Goal: Communication & Community: Answer question/provide support

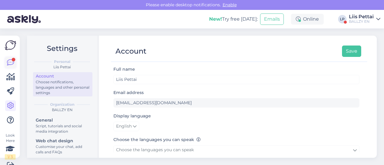
click at [13, 64] on icon at bounding box center [10, 62] width 7 height 7
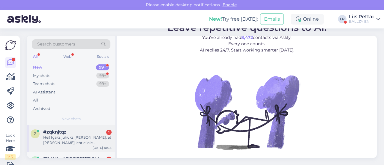
click at [71, 144] on div "Hei! Igaks juhuks annan teada, et teie leht ei ole töökorras. Lingid ja vaheleh…" at bounding box center [77, 140] width 68 height 11
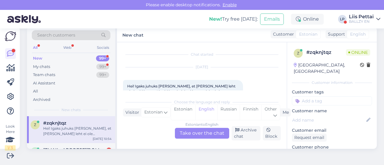
scroll to position [13, 0]
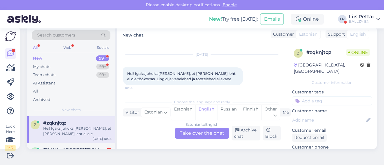
click at [188, 130] on div "Estonian to English Take over the chat" at bounding box center [202, 133] width 54 height 11
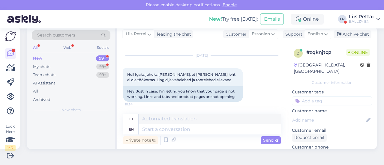
scroll to position [11, 0]
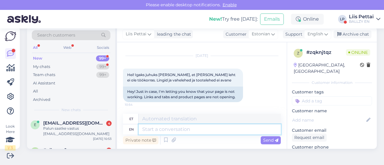
click at [183, 132] on textarea at bounding box center [210, 129] width 142 height 10
type textarea "jaa, ai"
type textarea "jaa,"
type textarea "jaa, aitäh, ole"
type textarea "jaa, aitäh,"
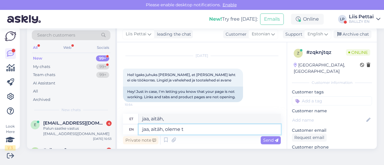
type textarea "jaa, aitäh, oleme te"
type textarea "jaa, aitäh, oleme"
type textarea "jaa, aitäh, oleme teadlikud ja"
type textarea "jaa, aitäh, oleme teadlikud"
type textarea "jaa, aitäh, oleme teadlikud ja teg"
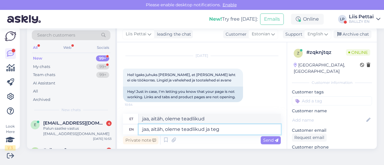
type textarea "jaa, aitäh, oleme teadlikud ja"
type textarea "jaa, aitäh, oleme teadlikud ja tegeleme"
type textarea "jaa, aitäh, oleme teadlikud ja tegeleme :)"
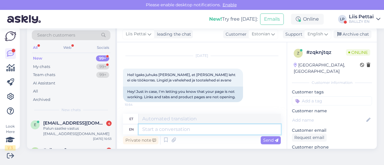
scroll to position [47, 0]
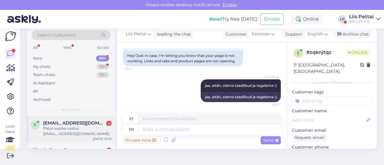
click at [78, 124] on span "[EMAIL_ADDRESS][DOMAIN_NAME]" at bounding box center [74, 123] width 62 height 5
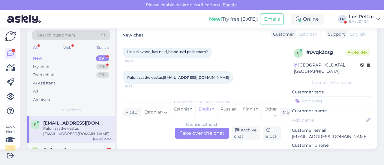
scroll to position [34, 0]
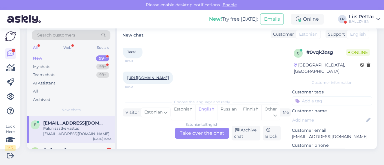
click at [192, 136] on div "Estonian to English Take over the chat" at bounding box center [202, 133] width 54 height 11
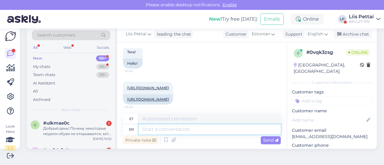
click at [185, 130] on textarea at bounding box center [210, 129] width 142 height 10
type textarea "Tere,"
type textarea "Tere, meil on"
type textarea "Tere, meil"
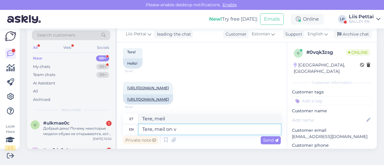
type textarea "Tere, meil on ve"
type textarea "Tere, meil on"
type textarea "Tere, meil on veebilehel"
type textarea "Tere, meil on veebileht"
type textarea "Tere, meil on veebilehel hetkel er"
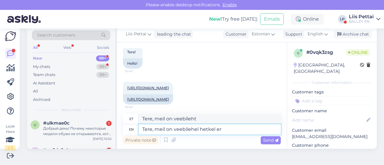
type textarea "Tere, meil on veebilehel hetkel"
type textarea "Tere, meil on veebilehel hetkel error,"
type textarea "Tere, meil on veebilehel hetkel error, arendajad te"
type textarea "Tere, meil on veebilehel hetkel error, arendajad"
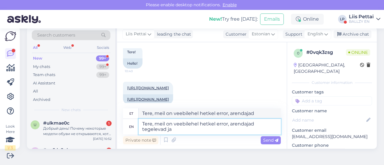
type textarea "Tere, meil on veebilehel hetkel error, arendajad tegelevad ja"
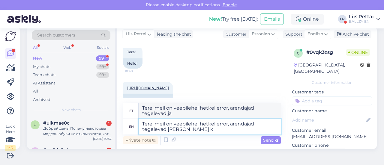
type textarea "Tere, meil on veebilehel hetkel error, arendajad tegelevad ja kohe ko"
type textarea "Tere, meil on veebilehel hetkel error, arendajad tegelevad ja kohe"
type textarea "Tere, meil on veebilehel hetkel error, arendajad tegelevad ja kohe kohe pea"
type textarea "Tere, meil on veebilehel hetkel error, arendajad tegelevad ja kohe kohe"
type textarea "Tere, meil on veebilehel hetkel error, arendajad tegelevad ja kohe kohe peaks k…"
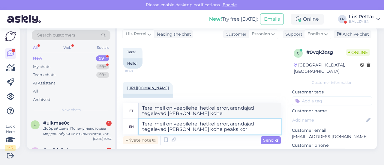
type textarea "Tere, meil on veebilehel hetkel error, arendajad tegelevad ja kohe kohe peaks"
type textarea "Tere, meil on veebilehel hetkel error, arendajad tegelevad ja kohe kohe peaks k…"
type textarea "Tere, meil on veebilehel hetkel error, arendajad tegelevad ja kohe kohe peas ko…"
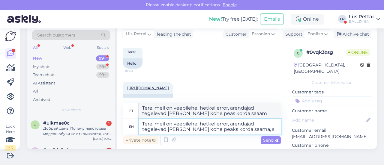
type textarea "Tere, meil on veebilehel hetkel error, arendajad tegelevad ja kohe kohe peaks k…"
type textarea "Tere, meil on veebilehel hetkel error, arendajad tegelevad ja kohe peas korda s…"
type textarea "Tere, meil on veebilehel hetkel error, arendajad tegelevad ja kohe kohe peaks k…"
type textarea "Tere, meil on veebilehel hetkel error, arendajad tegelevad ja kohe peas korda s…"
type textarea "Tere, meil on veebilehel hetkel error, arendajad tegelevad ja kohe kohe peaks k…"
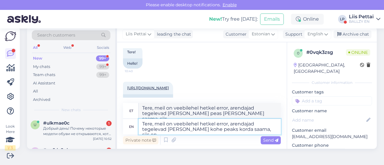
type textarea "Tere, meil on veebilehel hetkel error, arendajad tegelevad ja kohe peas korda s…"
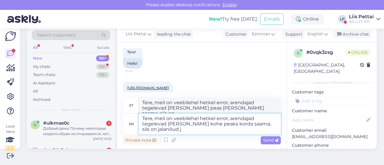
type textarea "Tere, meil on veebilehel hetkel error, arendajad tegelevad ja kohe kohe peaks k…"
type textarea "Tere, meil on veebilehel hetkel error, arendajad tegelevad ja kohe peas korda s…"
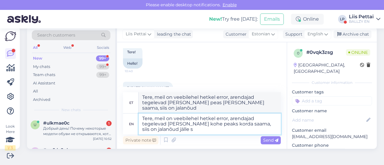
type textarea "Tere, meil on veebilehel hetkel error, arendajad tegelevad ja kohe kohe peaks k…"
type textarea "Tere, meil on veebilehel hetkel error, arendajad tegelevad ja kohe peas korda s…"
type textarea "Tere, meil on veebilehel hetkel error, arendajad tegelevad ja kohe kohe peaks k…"
type textarea "Tere, meil on veebilehel hetkel error, arendajad tegelevad ja kohe peas korda s…"
drag, startPoint x: 208, startPoint y: 133, endPoint x: 139, endPoint y: 117, distance: 70.8
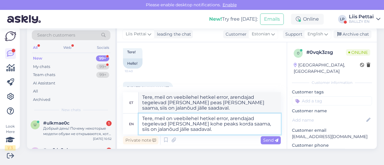
click at [139, 117] on textarea "Tere, meil on veebilehel hetkel error, arendajad tegelevad ja kohe kohe peaks k…" at bounding box center [210, 124] width 142 height 21
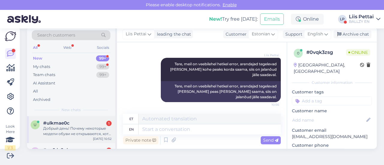
click at [64, 120] on div "u #ulkmae0c 1 Добрый день! Почему некоторые модели обуви не открываются, хотя п…" at bounding box center [71, 129] width 88 height 27
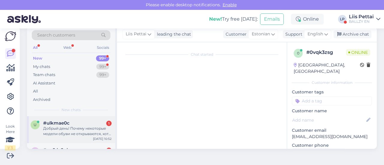
scroll to position [13, 0]
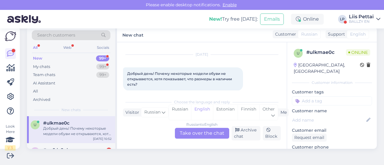
click at [199, 133] on div "Russian to English Take over the chat" at bounding box center [202, 133] width 54 height 11
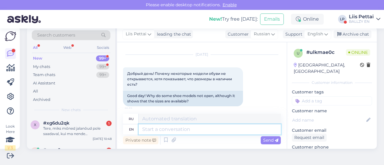
click at [199, 130] on textarea at bounding box center [210, 129] width 142 height 10
paste textarea "Tere, meil on veebilehel hetkel error, arendajad tegelevad ja kohe kohe peaks k…"
type textarea "Tere, meil on veebilehel hetkel error, arendajad tegelevad ja kohe kohe peaks k…"
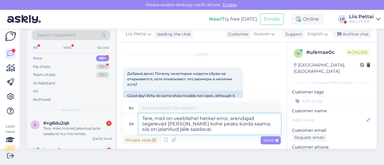
type textarea "Если вы столкнулись с ошибкой veebilehel hetkel, аренда tegelevad ja kohe kohe …"
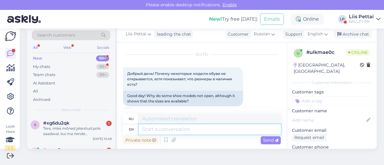
scroll to position [69, 0]
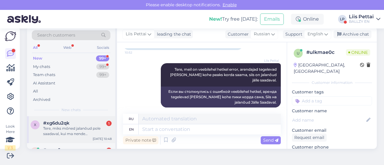
click at [59, 132] on div "Tere, miks mõned jalanõud pole saadaval, kui ma nende peale vajutan" at bounding box center [77, 131] width 68 height 11
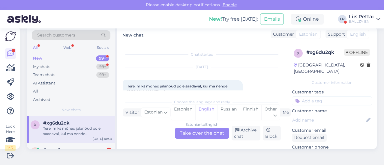
scroll to position [13, 0]
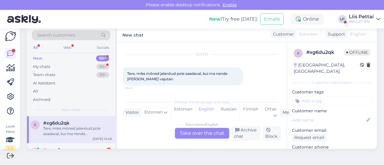
click at [203, 132] on div "Estonian to English Take over the chat" at bounding box center [202, 133] width 54 height 11
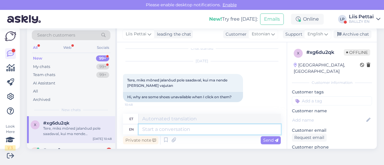
click at [173, 125] on textarea at bounding box center [210, 129] width 142 height 10
paste textarea "Tere, meil on veebilehel hetkel error, arendajad tegelevad ja kohe kohe peaks k…"
type textarea "Tere, meil on veebilehel hetkel error, arendajad tegelevad ja kohe kohe peaks k…"
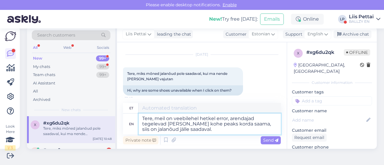
type textarea "Tere, meil on veebilehel hetkel error, arendajad tegelevad ja kohe peas korda s…"
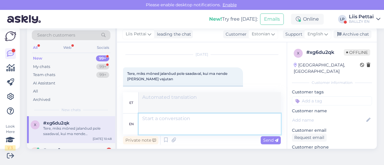
scroll to position [53, 0]
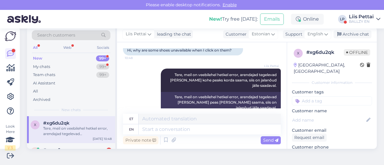
click at [60, 136] on div "Tere, meil on veebilehel hetkel error, arendajad tegelevad ja kohe kohe peaks k…" at bounding box center [77, 131] width 68 height 11
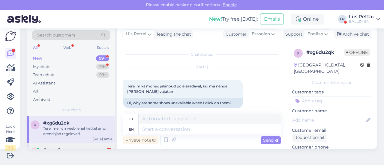
click at [62, 148] on span "#nevq9mcp" at bounding box center [57, 150] width 28 height 5
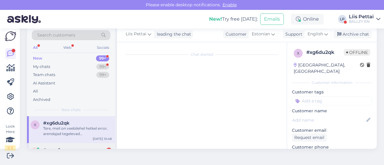
scroll to position [13, 0]
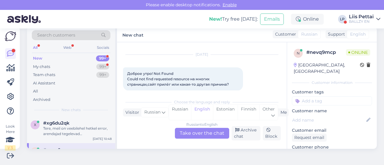
click at [191, 132] on div "Russian to English Take over the chat" at bounding box center [202, 133] width 54 height 11
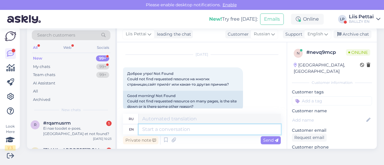
click at [180, 127] on textarea at bounding box center [210, 129] width 142 height 10
paste textarea "Tere, meil on veebilehel hetkel error, arendajad tegelevad ja kohe kohe peaks k…"
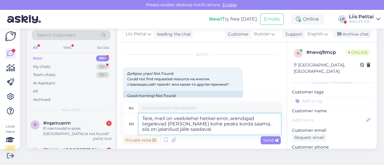
type textarea "Tere, meil on veebilehel hetkel error, arendajad tegelevad ja kohe kohe peaks k…"
type textarea "Если вы столкнулись с ошибкой veebilehel hetkel, аренда tegelevad ja kohe kohe …"
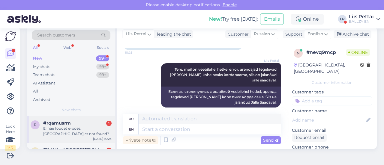
click at [76, 130] on div "Ei nae toodet e-poes. Ytleb et not found?" at bounding box center [77, 131] width 68 height 11
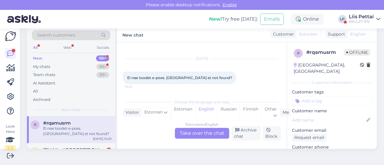
click at [198, 136] on div "Estonian to English Take over the chat" at bounding box center [202, 133] width 54 height 11
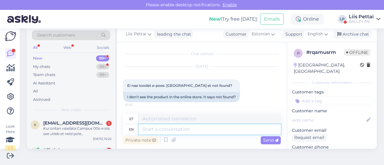
click at [169, 133] on textarea at bounding box center [210, 129] width 142 height 10
paste textarea "Tere, meil on veebilehel hetkel error, arendajad tegelevad ja kohe kohe peaks k…"
type textarea "Tere, meil on veebilehel hetkel error, arendajad tegelevad ja kohe kohe peaks k…"
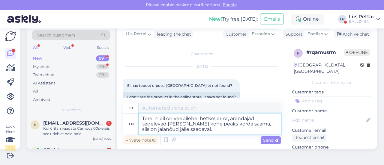
scroll to position [8, 0]
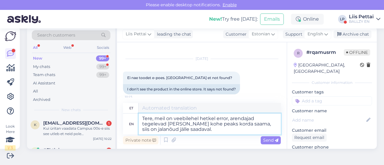
type textarea "Tere, meil on veebilehel hetkel error, arendajad tegelevad ja kohe peas korda s…"
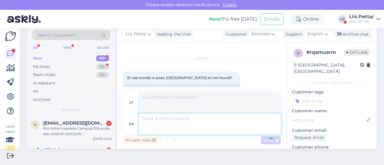
scroll to position [47, 0]
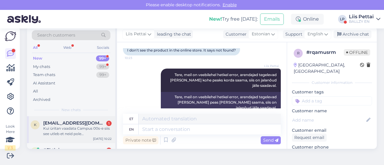
click at [67, 120] on div "k karljuhanfreienthal1@gmail.com 1 Kui üritan vaadata Campus 00s-e siis see utl…" at bounding box center [71, 129] width 88 height 27
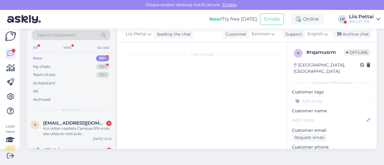
scroll to position [13, 0]
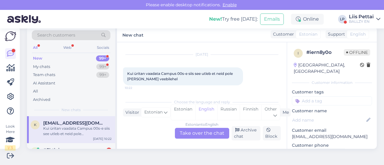
click at [216, 133] on div "Estonian to English Take over the chat" at bounding box center [202, 133] width 54 height 11
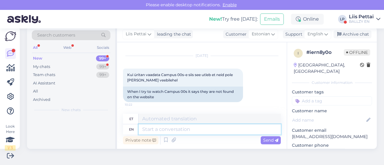
click at [185, 132] on textarea at bounding box center [210, 129] width 142 height 10
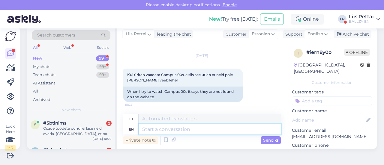
paste textarea "Tere, meil on veebilehel hetkel error, arendajad tegelevad ja kohe kohe peaks k…"
type textarea "Tere, meil on veebilehel hetkel error, arendajad tegelevad ja kohe kohe peaks k…"
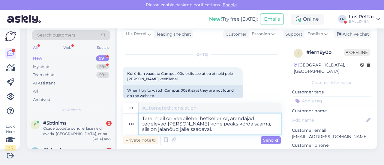
type textarea "Tere, meil on veebilehel hetkel error, arendajad tegelevad ja kohe peas korda s…"
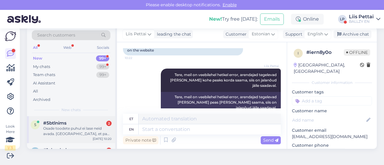
click at [86, 126] on div "Osade toodete puhul ei lase [PERSON_NAME]. [GEOGRAPHIC_DATA], et page not found…" at bounding box center [77, 131] width 68 height 11
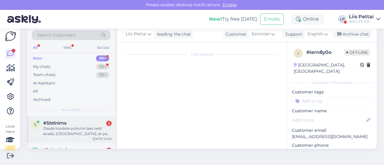
scroll to position [40, 0]
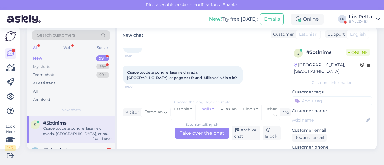
click at [191, 130] on div "Estonian to English Take over the chat" at bounding box center [202, 133] width 54 height 11
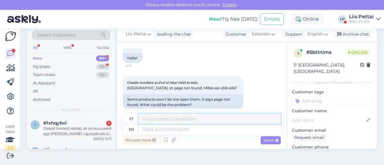
click at [153, 122] on textarea at bounding box center [210, 119] width 142 height 10
click at [154, 131] on textarea at bounding box center [210, 129] width 142 height 10
paste textarea "Tere, meil on veebilehel hetkel error, arendajad tegelevad ja kohe kohe peaks k…"
type textarea "Tere, meil on veebilehel hetkel error, arendajad tegelevad ja kohe kohe peaks k…"
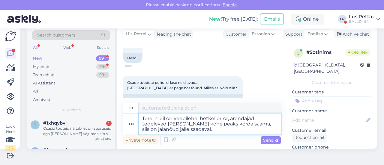
type textarea "Tere, meil on veebilehel hetkel error, arendajad tegelevad ja kohe peas korda s…"
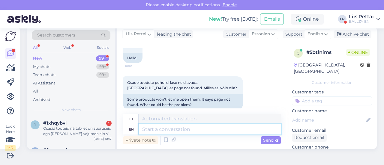
scroll to position [94, 0]
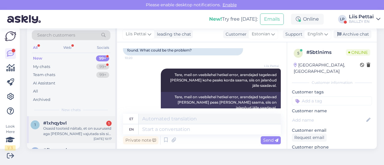
click at [72, 126] on div "Osasid tooteid näitab, et on suuruseid aga kui peale vajutada siis siis utleb, …" at bounding box center [77, 131] width 68 height 11
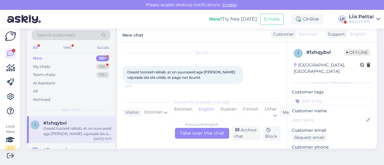
scroll to position [13, 0]
click at [209, 132] on div "Estonian to English Take over the chat" at bounding box center [202, 133] width 54 height 11
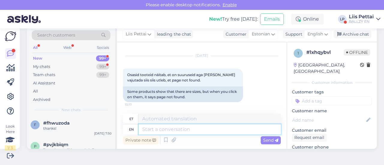
click at [174, 128] on textarea at bounding box center [210, 129] width 142 height 10
paste textarea "Tere, meil on veebilehel hetkel error, arendajad tegelevad ja kohe kohe peaks k…"
type textarea "Tere, meil on veebilehel hetkel error, arendajad tegelevad ja kohe kohe peaks k…"
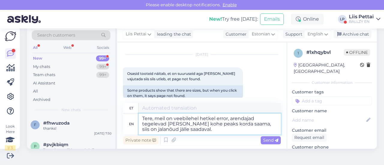
type textarea "Tere, meil on veebilehel hetkel error, arendajad tegelevad ja kohe peas korda s…"
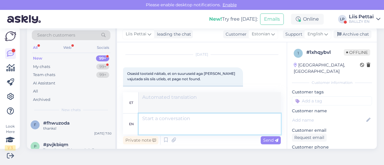
scroll to position [58, 0]
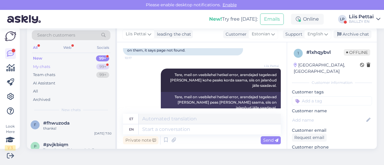
click at [40, 66] on div "My chats" at bounding box center [41, 67] width 17 height 6
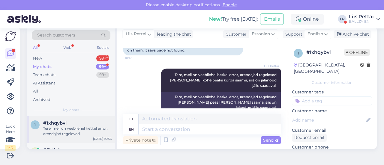
click at [58, 127] on div "Tere, meil on veebilehel hetkel error, arendajad tegelevad ja kohe kohe peaks k…" at bounding box center [77, 131] width 68 height 11
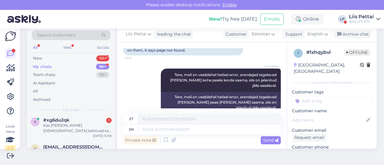
scroll to position [48, 0]
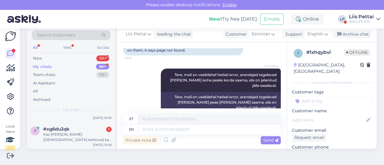
click at [58, 127] on span "#xg6du2qk" at bounding box center [56, 129] width 26 height 5
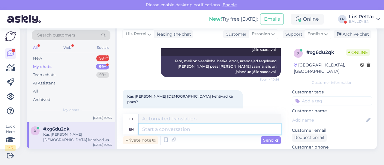
click at [187, 129] on textarea at bounding box center [210, 129] width 142 height 10
type textarea "ku"
type textarea "kui k"
type textarea "kui"
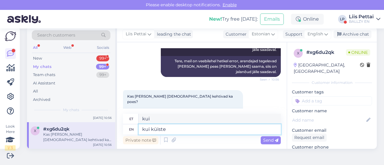
type textarea "kui küiste s"
type textarea "kui küiste"
type textarea "kui küsite si"
type textarea "kui küsite"
type textarea "kui küsite siis ik"
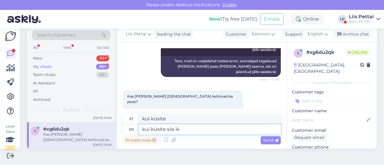
type textarea "kui küsida siis"
type textarea "kui küsite siis ikka :"
type textarea "kui küsite siis ikka"
type textarea "kui küsite siis ikka :)"
type textarea "kui küsid siis ikka :)"
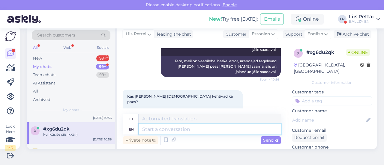
scroll to position [125, 0]
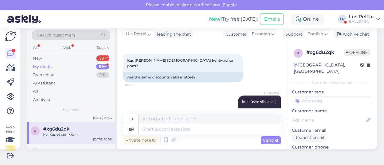
click at [362, 16] on div "Liis Pettai" at bounding box center [361, 16] width 25 height 5
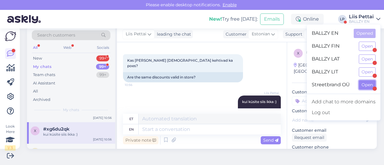
click at [365, 82] on button "Open" at bounding box center [367, 84] width 17 height 9
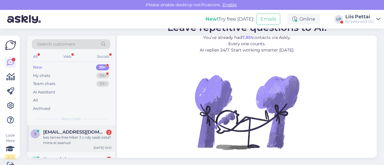
click at [47, 136] on div "kas terrex free hiker 2 c.rdy saab osta? mina ei saanud" at bounding box center [77, 140] width 68 height 11
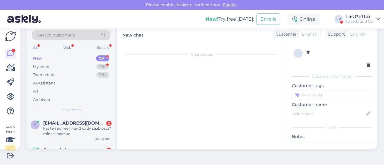
scroll to position [34, 0]
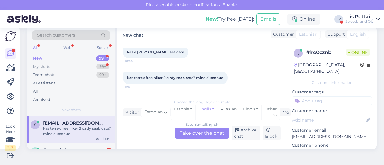
click at [198, 133] on div "Estonian to English Take over the chat" at bounding box center [202, 133] width 54 height 11
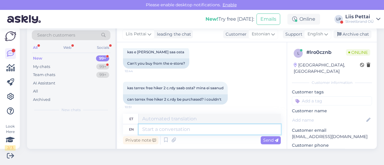
click at [178, 133] on textarea at bounding box center [210, 129] width 142 height 10
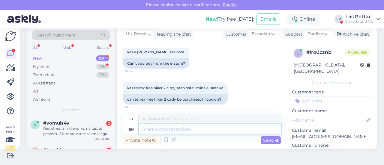
paste textarea "Tere, meil on veebilehel hetkel error, arendajad tegelevad ja kohe kohe peaks k…"
type textarea "Tere, meil on veebilehel hetkel error, arendajad tegelevad ja kohe kohe peaks k…"
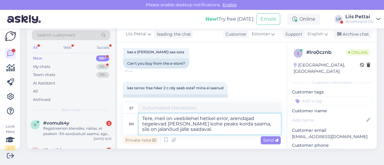
type textarea "Tere, meil on veebilehel hetkel error, arendajad tegelevad ja kohe peas korda s…"
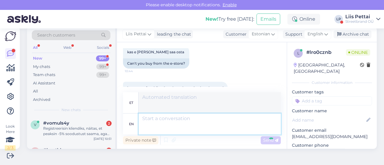
scroll to position [83, 0]
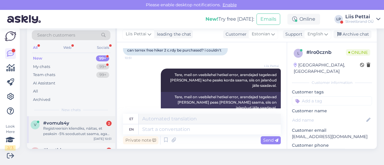
click at [68, 127] on div "Registreerisin kliendiks, näitas, et peaksin -5% soodustust saama, aga ostukorv…" at bounding box center [77, 131] width 68 height 11
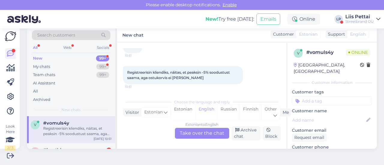
click at [206, 133] on div "Estonian to English Take over the chat" at bounding box center [202, 133] width 54 height 11
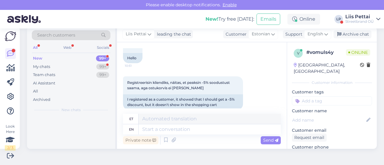
click at [192, 134] on div "et en Private note Send" at bounding box center [202, 130] width 158 height 32
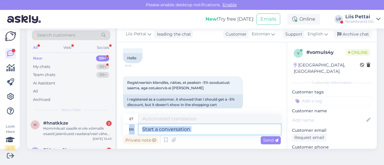
click at [191, 130] on textarea at bounding box center [210, 129] width 142 height 10
type textarea "täa"
type textarea "tä"
type textarea "täna on"
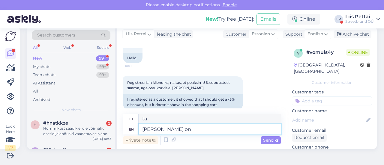
type textarea "täna"
type textarea "täna on kõ"
type textarea "täna on"
type textarea "täna on kõik t"
type textarea "täna on kõik"
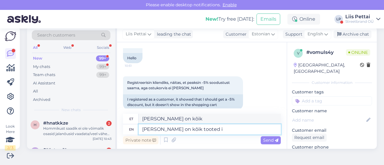
type textarea "täna on kõik tooted is"
type textarea "täna on kõik tooted"
type textarea "täna on kõik tooted ise j"
type textarea "täna on kõik tooted ise"
type textarea "täna on kõik tooted ise juba soo"
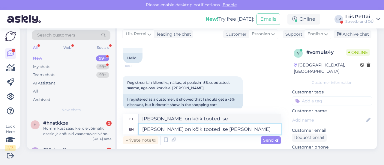
type textarea "täna on kõik tooted ise juba"
type textarea "täna on kõik tooted ise juba sooduses"
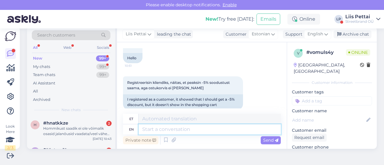
scroll to position [83, 0]
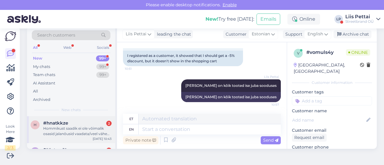
click at [78, 129] on div "Hommikust saadik ei ole võimalik osasid jalanõusid vaadata/veel vähem tellida, …" at bounding box center [77, 131] width 68 height 11
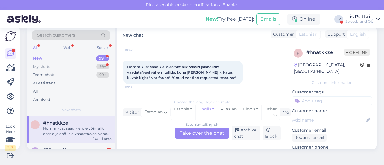
click at [188, 129] on div "Estonian to English Take over the chat" at bounding box center [202, 133] width 54 height 11
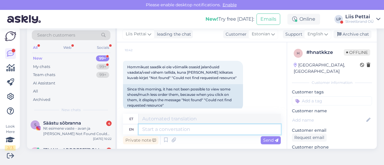
click at [181, 130] on textarea at bounding box center [210, 129] width 142 height 10
paste textarea "Tere, meil on veebilehel hetkel error, arendajad tegelevad ja kohe kohe peaks k…"
type textarea "Tere, meil on veebilehel hetkel error, arendajad tegelevad ja kohe kohe peaks k…"
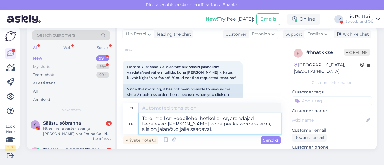
type textarea "Tere, meil on veebilehel hetkel error, arendajad tegelevad ja kohe peas korda s…"
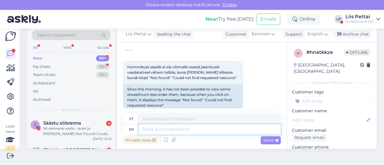
scroll to position [121, 0]
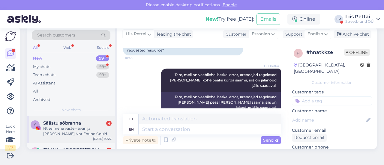
click at [82, 134] on div "Nt esimene vaste - avan ja saan teate Not Found Could not find requested resour…" at bounding box center [77, 131] width 68 height 11
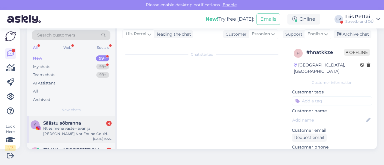
scroll to position [91, 0]
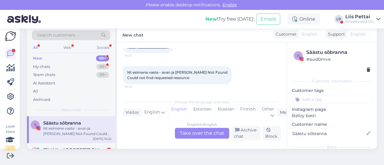
click at [210, 133] on div "English to English Take over the chat" at bounding box center [202, 133] width 54 height 11
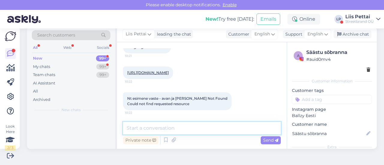
click at [199, 128] on textarea at bounding box center [202, 128] width 158 height 13
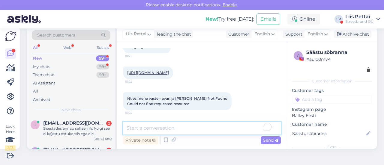
paste textarea "Tere, meil on veebilehel hetkel error, arendajad tegelevad ja kohe kohe peaks k…"
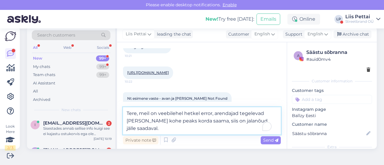
scroll to position [80, 0]
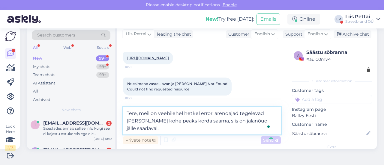
type textarea "Tere, meil on veebilehel hetkel error, arendajad tegelevad ja kohe kohe peaks k…"
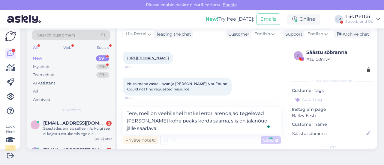
click at [199, 128] on div "Chat started Sep 8 2025 Tere! 10:21 Mingi viga on teil lehel 10:21 https://ball…" at bounding box center [202, 95] width 170 height 107
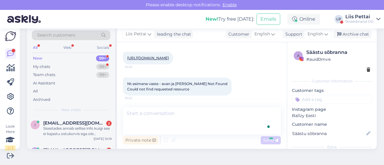
scroll to position [96, 0]
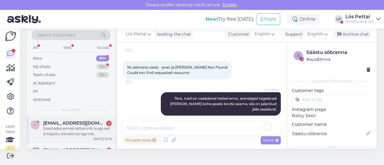
click at [86, 133] on div "Sisestades annab sellise info kuigi see ei kajastu ostukorvis ega ole kasutatud…" at bounding box center [77, 131] width 68 height 11
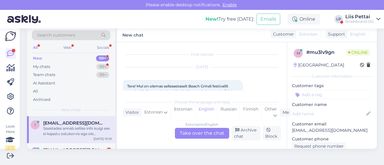
scroll to position [62, 0]
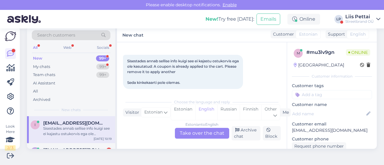
click at [180, 136] on div "Estonian to English Take over the chat" at bounding box center [202, 133] width 54 height 11
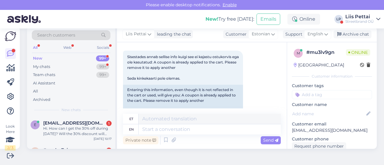
scroll to position [101, 0]
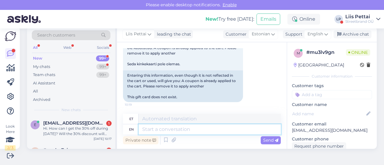
click at [223, 129] on textarea at bounding box center [210, 129] width 142 height 10
type textarea "hetkel s"
type textarea "hetkel"
type textarea "hetkel on k"
type textarea "hetkel peal"
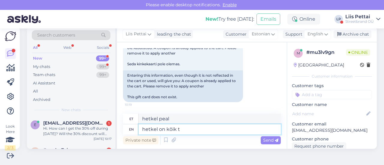
type textarea "hetkel on kõik to"
type textarea "hetkel kõik"
type textarea "hetkel on kõik tooted s"
type textarea "hetkel kõik tooted"
type textarea "hetkel on kõik tooted sooduses, siis"
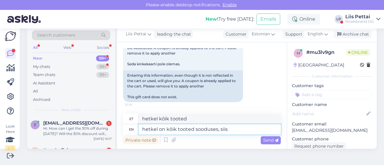
type textarea "hetkel on kõik tooted sooduses,"
type textarea "hetkel on kõik tooted sooduses, siis ei"
type textarea "hetkel on kõik tooted sooduses, siis"
type textarea "hetkel on kõik tooted sooduses, siis ei sa"
type textarea "hetkel on kõik tooted sooduses, siis ei"
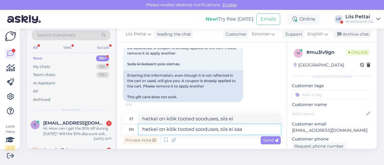
type textarea "hetkel on kõik tooted sooduses, siis ei saa l"
type textarea "hetkel on kõik tooted sooduses, siis ei saa"
type textarea "hetkel on kõik tooted sooduses, siis ei saa lisa soo"
type textarea "hetkel on kõik tooted sooduses, siis ei saa lisa"
type textarea "hetkel on kõik tooted sooduses, siis ei saa lisa soodust ka"
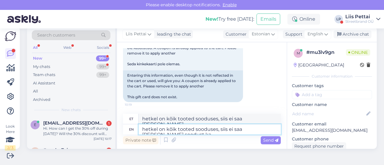
type textarea "hetkel on kõik tooted sooduses, siis ei saa lisa soodust"
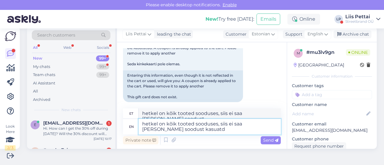
type textarea "hetkel on kõik tooted sooduses, siis ei saa [PERSON_NAME] soodust kasuatda"
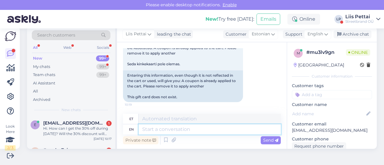
scroll to position [148, 0]
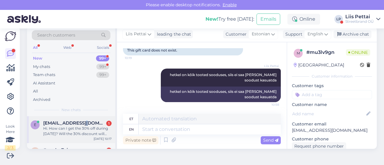
click at [86, 125] on span "[EMAIL_ADDRESS][DOMAIN_NAME]" at bounding box center [74, 123] width 62 height 5
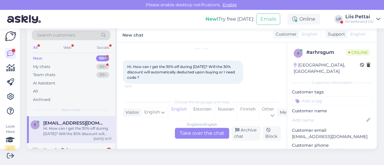
scroll to position [13, 0]
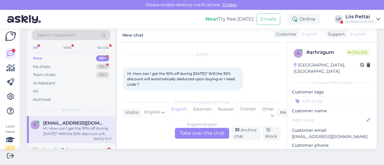
click at [196, 133] on div "English to English Take over the chat" at bounding box center [202, 133] width 54 height 11
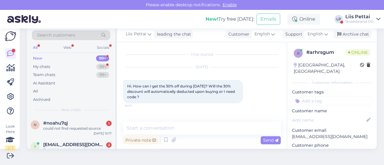
click at [186, 135] on div "Private note Send" at bounding box center [202, 140] width 158 height 11
click at [186, 129] on textarea "To enrich screen reader interactions, please activate Accessibility in Grammarl…" at bounding box center [202, 128] width 158 height 13
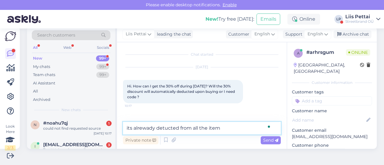
type textarea "its alrewady detucted from all the items"
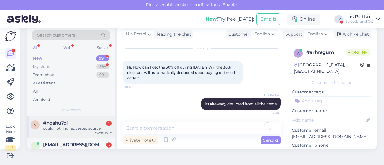
click at [55, 130] on div "could not find requested source" at bounding box center [77, 128] width 68 height 5
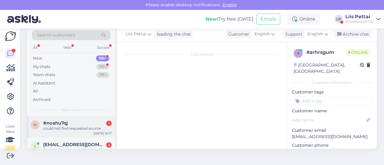
scroll to position [8, 0]
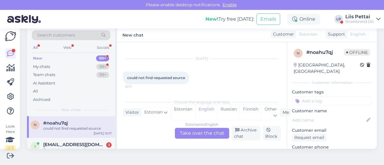
click at [208, 133] on div "Estonian to English Take over the chat" at bounding box center [202, 133] width 54 height 11
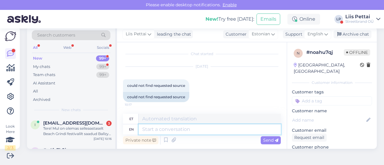
click at [208, 131] on textarea at bounding box center [210, 129] width 142 height 10
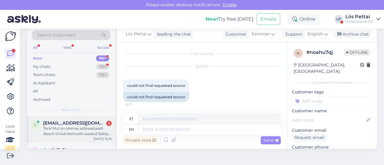
click at [71, 132] on div "Tere! Mul on olemas selleaastaselt Beach Grindi festivalilt saadud Ballzy soodu…" at bounding box center [77, 131] width 68 height 11
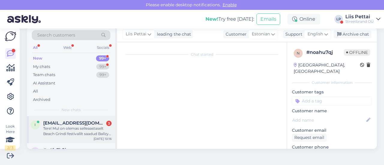
scroll to position [88, 0]
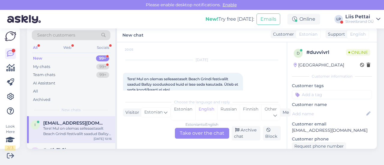
click at [212, 133] on div "Estonian to English Take over the chat" at bounding box center [202, 133] width 54 height 11
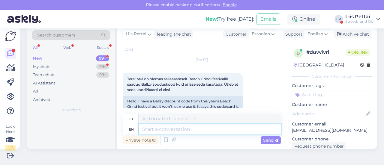
click at [205, 129] on textarea at bounding box center [210, 129] width 142 height 10
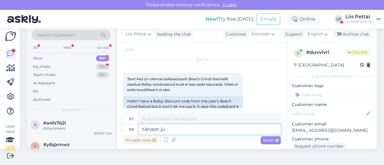
type textarea "tänaon jub"
type textarea "tänaon"
type textarea "tänaon juba k"
type textarea "tänan juba"
type textarea "tänaon juba kõik s"
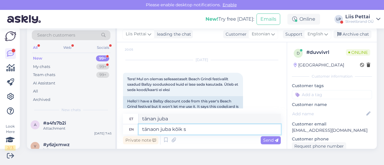
type textarea "täna juba kõik"
type textarea "tänaon juba kõik soodudes"
type textarea "tänan juba kõik soodudes"
click at [154, 130] on textarea "tänaon juba kõik soodudes" at bounding box center [210, 129] width 142 height 10
click at [222, 130] on textarea "täna on juba kõik soodudes" at bounding box center [210, 129] width 142 height 10
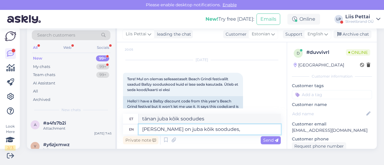
type textarea "täna on juba kõik soodudes,"
type textarea "täna on juba kõik soodudes"
type textarea "täna on juba kõik soodudes, li"
type textarea "täna on juba kõik soodudes,"
type textarea "täna on juba kõik soodudes, lisasoodus ei"
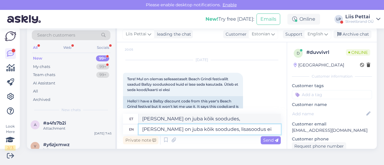
type textarea "täna on juba kõik soodud, lisasoodus"
type textarea "täna on juba kõik soodudes, lisasoodus ei k"
type textarea "täna on juba kõik soodud, lisasoodus ei"
type textarea "täna on juba kõik soodudes, lisasoodus ei kehti"
type textarea "täna on juba kõik soodud, lisasoodus ei kehti"
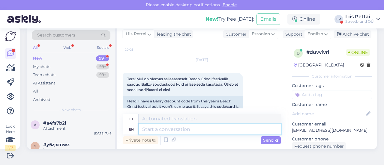
scroll to position [170, 0]
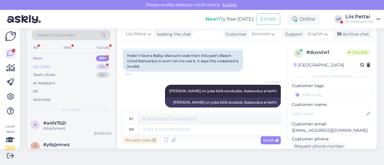
click at [80, 62] on div "New 99+ My chats 99+ Team chats 99+ AI Assistant All Archived" at bounding box center [71, 78] width 79 height 49
click at [79, 62] on div "New 99+" at bounding box center [71, 58] width 79 height 8
click at [78, 68] on div "My chats 99+" at bounding box center [71, 67] width 79 height 8
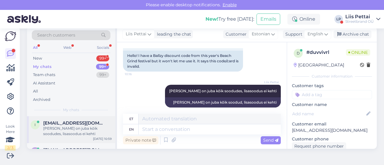
click at [60, 123] on span "[EMAIL_ADDRESS][DOMAIN_NAME]" at bounding box center [74, 123] width 62 height 5
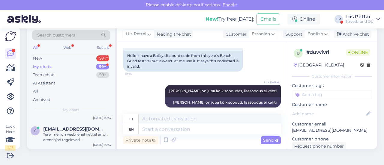
scroll to position [192, 0]
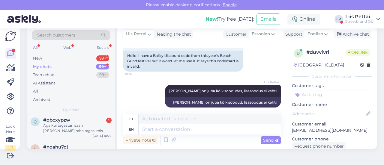
click at [60, 123] on div "Aga kui tagastan saan ikka [PERSON_NAME] tagasi mis [PERSON_NAME] või on mingid…" at bounding box center [77, 128] width 68 height 11
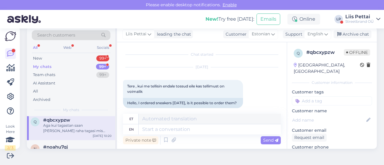
scroll to position [238, 0]
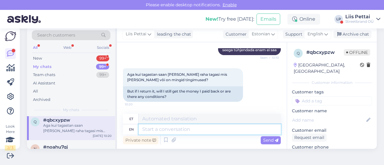
click at [212, 133] on textarea at bounding box center [210, 129] width 142 height 10
type textarea "raha ta"
type textarea "raha"
type textarea "raha tagasi :"
type textarea "raha tagasi"
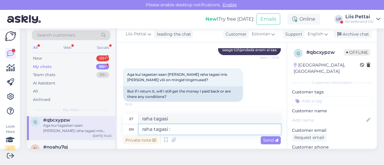
type textarea "raha tagasi :)"
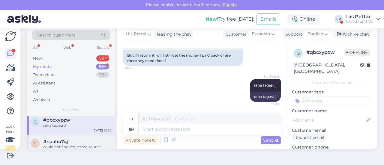
click at [85, 139] on div "#noahu7qj" at bounding box center [77, 141] width 68 height 5
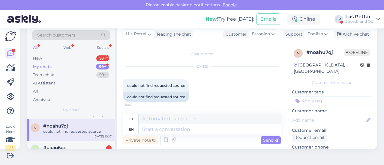
scroll to position [216, 0]
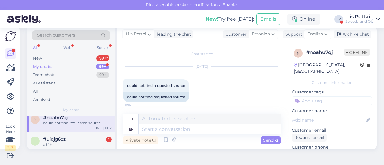
click at [85, 137] on div "#uiqjg6cz 1" at bounding box center [77, 139] width 68 height 5
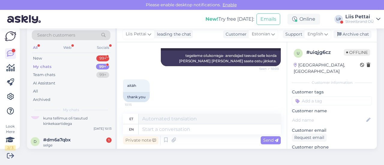
scroll to position [276, 0]
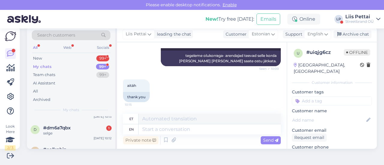
click at [85, 135] on div "d #dm6a7qbx 1 selge Sep 8 10:12" at bounding box center [71, 132] width 88 height 22
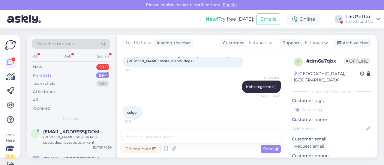
scroll to position [0, 0]
click at [359, 20] on div "Streetbrand OÜ" at bounding box center [359, 21] width 28 height 5
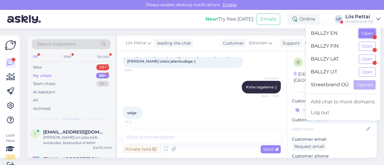
click at [367, 31] on button "Open" at bounding box center [367, 33] width 17 height 9
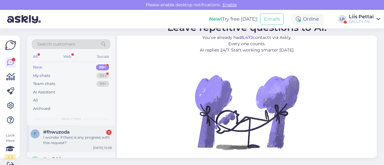
click at [74, 140] on div "I wonder if there is any progress with this request?" at bounding box center [77, 140] width 68 height 11
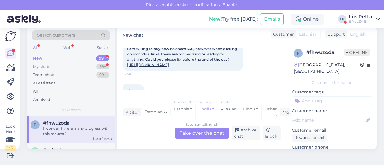
scroll to position [102, 0]
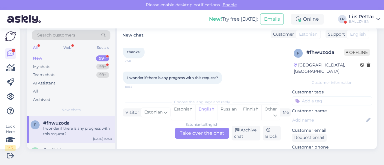
click at [205, 138] on div "Estonian to English Take over the chat" at bounding box center [202, 133] width 54 height 11
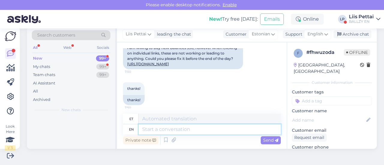
scroll to position [139, 0]
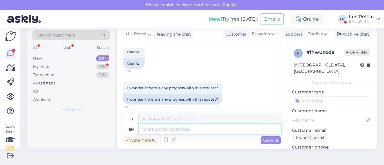
click at [199, 132] on textarea at bounding box center [210, 129] width 142 height 10
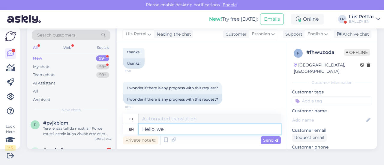
type textarea "Hello, we"
type textarea "Tere,"
type textarea "Hello, we h"
type textarea "Tere, me"
type textarea "Hello, we have"
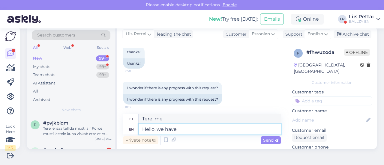
type textarea "Tere, meil on"
type textarea "Hello, we have error in"
type textarea "Tere, meil on viga"
type textarea "Hello, we have error in our webstore ri"
type textarea "Tere, meie veebipoes on viga"
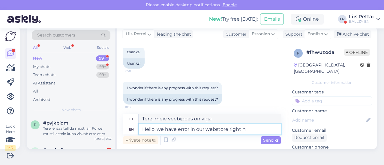
type textarea "Hello, we have error in our webstore right no"
type textarea "Tere, meie veebipoes on viga."
type textarea "Hello, we have error in our webstore right now- i"
type textarea "Tere, meie veebipoes on hetkel viga -"
type textarea "Hello, we have error in our webstore right now- it"
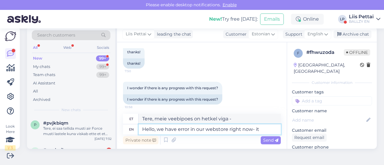
type textarea "Tere, meie veebipoes on hetkel viga –"
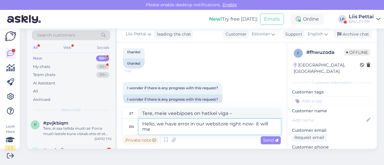
type textarea "Hello, we have error in our webstore right now- it will me"
type textarea "Tere, meie veebipoes on praegu viga – see juhtub."
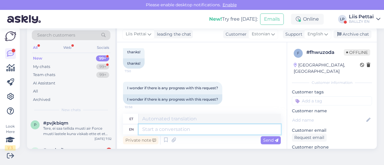
scroll to position [182, 0]
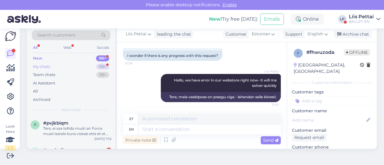
click at [63, 66] on div "My chats 99+" at bounding box center [71, 67] width 79 height 8
click at [66, 129] on div "Hello, we have error in our webstore right now- it will me solver quickly" at bounding box center [77, 131] width 68 height 11
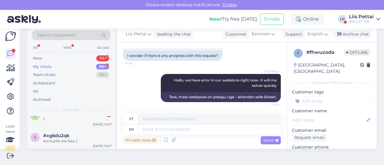
scroll to position [24, 0]
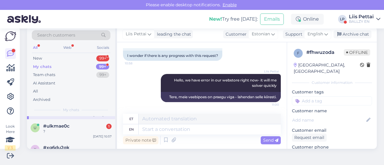
click at [66, 129] on div "?" at bounding box center [77, 131] width 68 height 5
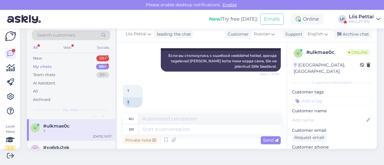
drag, startPoint x: 282, startPoint y: 92, endPoint x: 281, endPoint y: 84, distance: 7.9
click at [281, 84] on div "Chat started Sep 8 2025 Добрый день! Почему некоторые модели обуви не открывают…" at bounding box center [202, 95] width 170 height 107
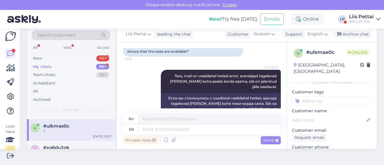
scroll to position [65, 0]
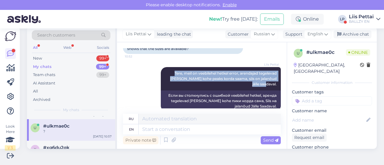
drag, startPoint x: 157, startPoint y: 72, endPoint x: 272, endPoint y: 79, distance: 114.8
click at [272, 79] on div "Chat started Sep 8 2025 Добрый день! Почему некоторые модели обуви не открывают…" at bounding box center [204, 78] width 163 height 60
copy span "Tere, meil on veebilehel hetkel error, arendajad tegelevad ja kohe kohe peaks k…"
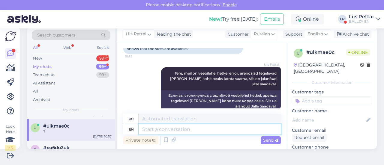
click at [168, 129] on textarea at bounding box center [210, 129] width 142 height 10
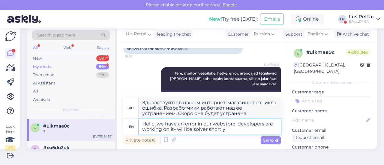
click at [215, 130] on textarea "Hello, we have an error in our webstore, developers are working on it- will be …" at bounding box center [210, 127] width 142 height 16
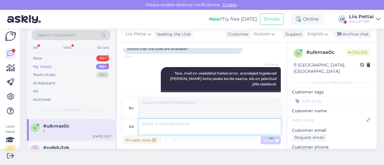
scroll to position [157, 0]
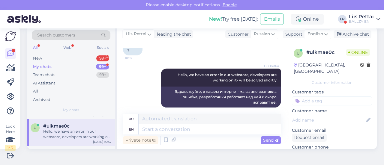
click at [66, 133] on div "Hello, we have an error in our webstore, developers are working on it- will be …" at bounding box center [77, 134] width 68 height 11
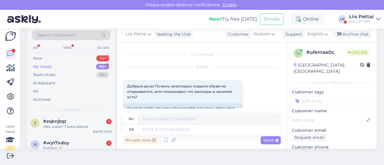
scroll to position [240, 0]
click at [66, 133] on div "z #zqknjtqz 1 Okii, super! :) kena päeva! Sep 8 10:55" at bounding box center [71, 125] width 88 height 22
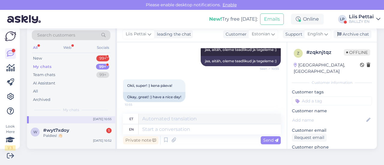
scroll to position [264, 0]
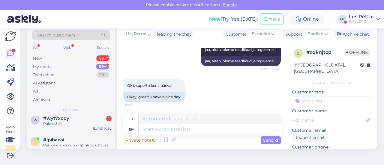
click at [66, 133] on div "w #wyt7xdoy 1 Paldies! 👏🏻 Sep 8 10:52" at bounding box center [71, 123] width 88 height 22
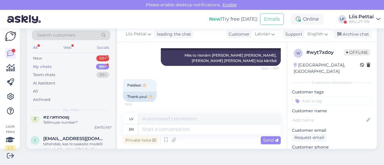
scroll to position [396, 0]
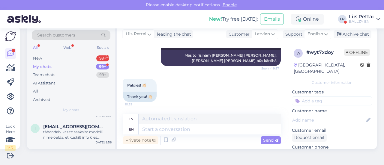
click at [66, 133] on div "tähendab, kas te saaksite modelli nime öelda, et kuskilt info üles [PERSON_NAME…" at bounding box center [77, 135] width 68 height 11
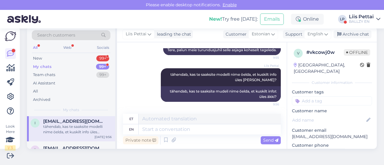
scroll to position [390, 0]
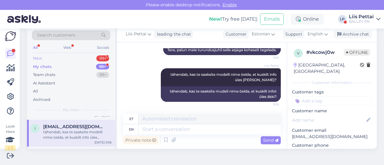
click at [51, 56] on div "New 99+" at bounding box center [71, 58] width 79 height 8
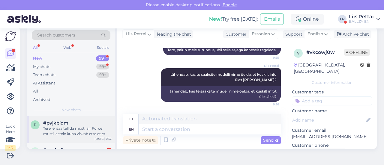
click at [56, 130] on div "Tere, ei saa tellida musti air Force musti lastele kuna viskab ette et et not f…" at bounding box center [77, 131] width 68 height 11
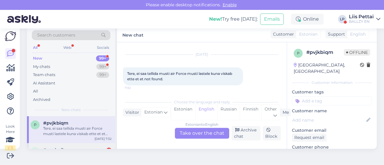
click at [85, 145] on div "e #egebpjlo 1 Hei! Hain tänään tilaukseni, mutta olette lähettäneet minulle iha…" at bounding box center [71, 156] width 88 height 27
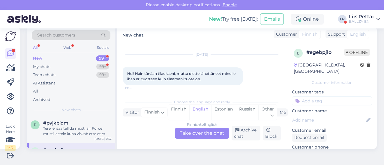
click at [201, 132] on div "Finnish to English Take over the chat" at bounding box center [202, 133] width 54 height 11
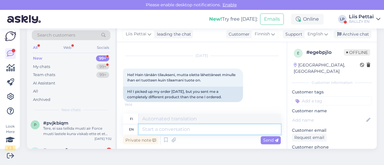
click at [193, 126] on textarea at bounding box center [210, 129] width 142 height 10
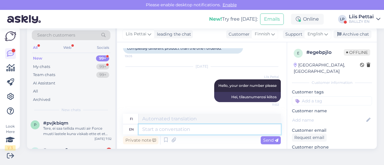
scroll to position [96, 0]
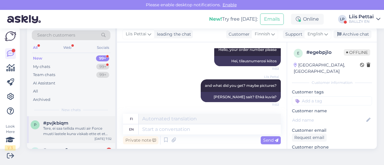
click at [87, 125] on div "#pvjkbiqm" at bounding box center [77, 123] width 68 height 5
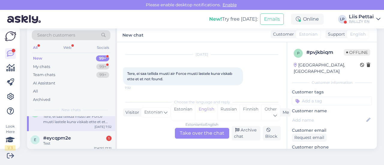
scroll to position [24, 0]
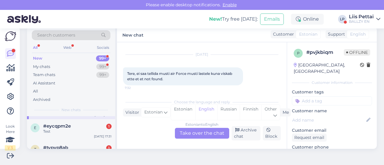
click at [87, 125] on div "#eycqpm2e 1" at bounding box center [77, 126] width 68 height 5
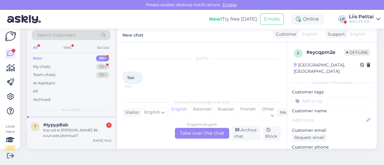
scroll to position [48, 0]
click at [87, 125] on div "#typyp8ab 1" at bounding box center [77, 123] width 68 height 5
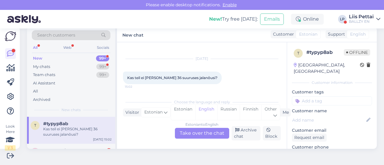
click at [207, 136] on div "Estonian to English Take over the chat" at bounding box center [202, 133] width 54 height 11
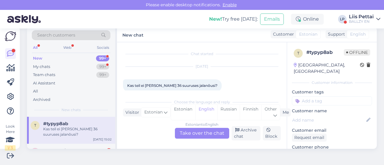
scroll to position [0, 0]
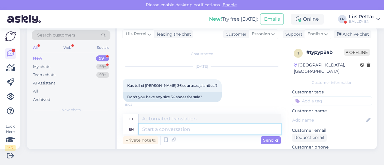
click at [190, 128] on textarea at bounding box center [210, 129] width 142 height 10
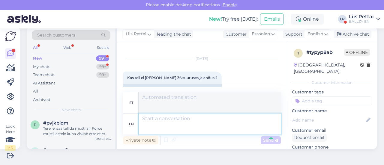
scroll to position [60, 0]
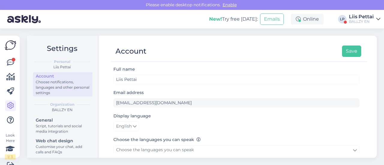
click at [11, 69] on div at bounding box center [10, 91] width 11 height 68
click at [11, 65] on icon at bounding box center [10, 62] width 7 height 7
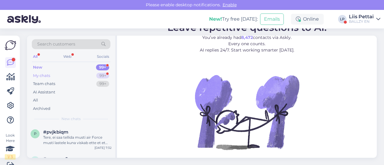
click at [61, 76] on div "My chats 99+" at bounding box center [71, 76] width 79 height 8
click at [53, 132] on span "#typyp8ab" at bounding box center [55, 132] width 25 height 5
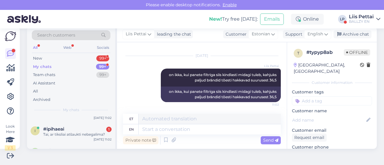
scroll to position [60, 0]
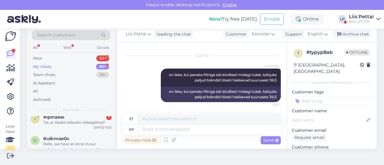
click at [53, 132] on div "u #ulkmae0c Hello, we have an error in our webstore, developers are working on …" at bounding box center [71, 145] width 88 height 27
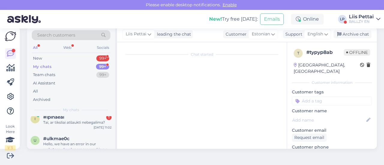
scroll to position [157, 0]
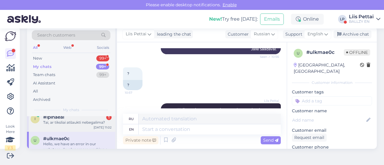
click at [66, 127] on div "i #ipihaeai 1 Tai, ar tiksliai atšaukti nebegalima? [DATE] 11:02" at bounding box center [71, 121] width 88 height 22
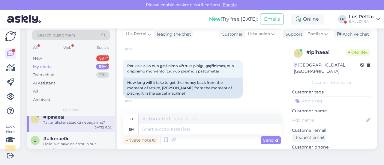
scroll to position [429, 0]
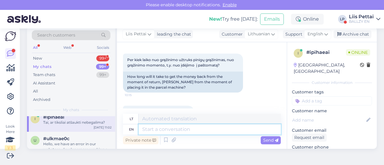
click at [245, 131] on textarea at bounding box center [210, 129] width 142 height 10
type textarea "it"
type textarea "tai"
type textarea "it can t"
type textarea "[PERSON_NAME]"
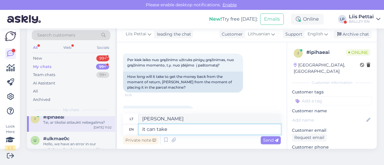
type textarea "it can take"
type textarea "[PERSON_NAME] užtrukti"
type textarea "it can take up to"
type textarea "[PERSON_NAME] užtrukti iki"
type textarea "it can take up to 2 w"
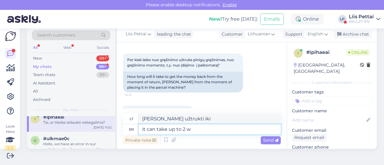
type textarea "gali užtrukti iki 2"
type textarea "it can take up to 2 weeks"
type textarea "[PERSON_NAME] užtrukti iki 2 savaičių"
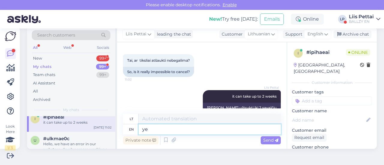
type textarea "y"
type textarea "we c"
type textarea "mes"
type textarea "we can no"
type textarea "mes galime"
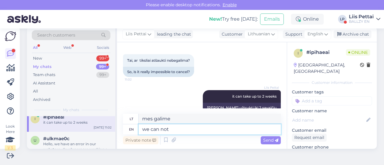
type textarea "we can not"
type textarea "mes negalime"
type textarea "we can not cancel i"
type textarea "mes negalime atšaukti"
type textarea "we can not cancel if i"
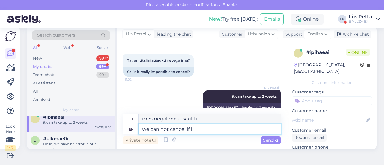
type textarea "negalime atšaukti, jei"
type textarea "we can not cancel if its in"
type textarea "negalime atšaukti, jei tai yra"
type textarea "we can not cancel if its"
type textarea "negalime atšaukti, jei"
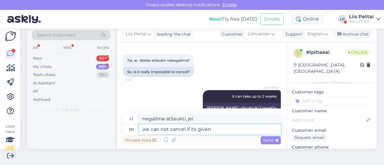
scroll to position [0, 0]
type textarea "we can not cancel if its given to"
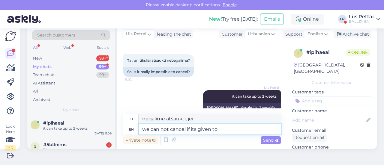
type textarea "negalime atšaukti, jei tai duota"
type textarea "we can not cancel if its given to courier"
type textarea "Negalime atšaukti, jei prekė buvo perduota kurjeriui"
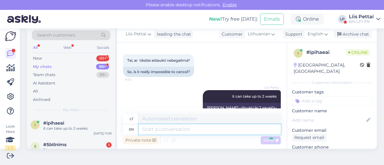
scroll to position [517, 0]
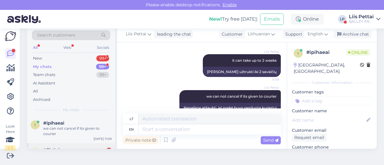
click at [83, 146] on div "5 #5btlnims 1 Tänan [DATE] 11:09" at bounding box center [71, 154] width 88 height 22
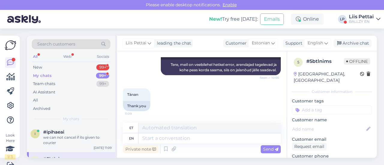
scroll to position [0, 0]
click at [61, 68] on div "New 99+" at bounding box center [71, 67] width 79 height 8
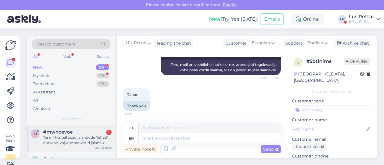
click at [52, 132] on span "#mwndevoe" at bounding box center [57, 132] width 29 height 5
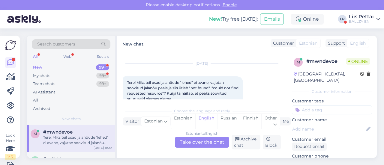
scroll to position [9, 0]
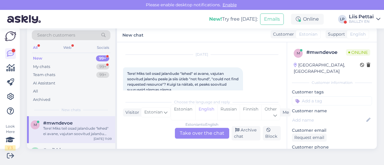
click at [205, 133] on div "Estonian to English Take over the chat" at bounding box center [202, 133] width 54 height 11
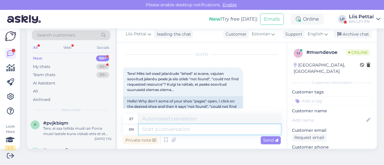
click at [187, 131] on textarea at bounding box center [210, 129] width 142 height 10
type textarea "Tere va"
type textarea "Tere"
type textarea "Tere vabandame vä"
type textarea "Tere vabandame"
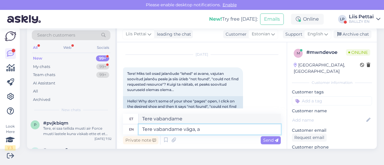
type textarea "Tere vabandame väga, ar"
type textarea "Tere vabandame väga,"
type textarea "Tere vabandame väga, arendajad o"
type textarea "Tere vabandame väga, arendajad"
type textarea "Tere vabandame väga, arendajad on er"
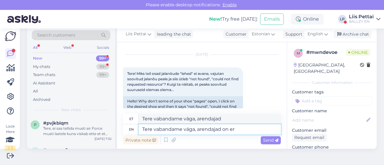
type textarea "Tere vabandame väga, arendajad on"
type textarea "Tere vabandame väga, arendajad on erroriga te"
type textarea "Tere vabandame väga, arendajad on erroriga"
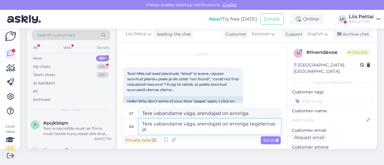
type textarea "Tere vabandame väga, arendajad on erroriga tegelemas ja"
type textarea "Tere vabandame väga, arendajad on erroriga tegelemas"
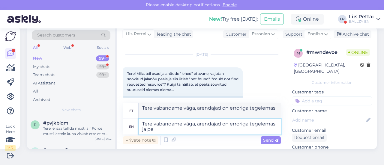
type textarea "Tere vabandame väga, arendajad on erroriga tegelemas ja pea"
type textarea "Tere vabandame väga, arendajad on erroriga tegelemas ja"
type textarea "Tere vabandame väga, arendajad on erroriga tegelemas ja peaks m"
type textarea "Tere vabandame väga, arendajad on erroriga tegelemas ja peas"
type textarea "Tere vabandame väga, arendajad on erroriga tegelemas ja peaks"
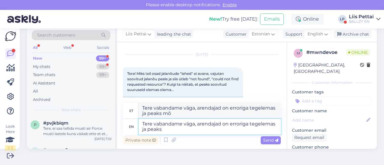
type textarea "Tere vabandame väga, arendajad on erroriga tegelemas ja peas"
type textarea "Tere vabandame väga, arendajad on erroriga tegelemas ja peaks varsti kor"
type textarea "Tere vabandame väga, arendajad on erroriga tegelemas ja peas varsti"
type textarea "Tere vabandame väga, arendajad on erroriga tegelemas ja peaks varsti korda s"
type textarea "Tere vabandame väga, arendajad on erroriga tegelemas ja peas varsti korda"
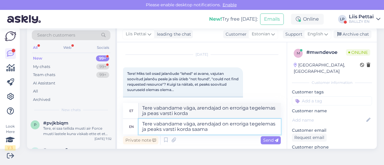
type textarea "Tere vabandame väga, arendajad on erroriga tegelemas ja peaks varsti korda saam…"
type textarea "Tere vabandame väga, arendajad on erroriga tegelemas ja peas varsti korda saama"
type textarea "Tere vabandame väga, arendajad on erroriga tegelemas ja peaks varsti korda saam…"
type textarea "Tere vabandame väga, arendajad on erroriga tegelemas ja peas varsti korda saama…"
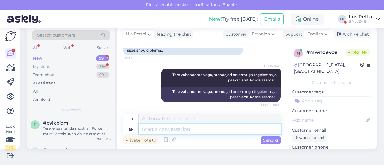
scroll to position [116, 0]
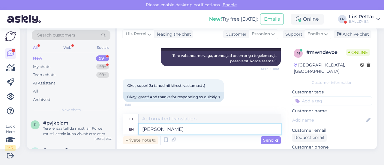
type textarea "[PERSON_NAME] l"
type textarea "[PERSON_NAME]"
type textarea "[PERSON_NAME] lahkee :"
type textarea "[PERSON_NAME]"
type textarea "[PERSON_NAME] lahke"
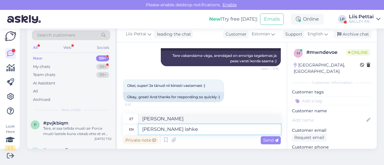
type textarea "[PERSON_NAME]"
type textarea "[PERSON_NAME] lahke :)"
type textarea "[PERSON_NAME] :)"
type textarea "[PERSON_NAME] lahke :)'"
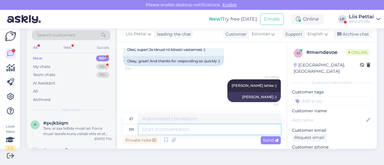
type textarea "[PERSON_NAME] :)"
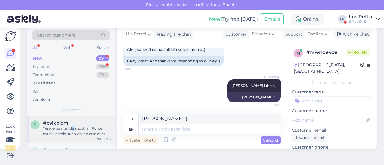
click at [74, 126] on div "Tere, ei saa tellida musti air Force musti lastele kuna viskab ette et et not f…" at bounding box center [77, 131] width 68 height 11
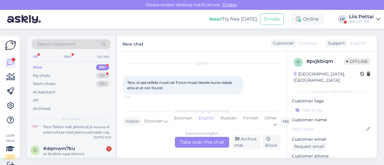
scroll to position [60, 0]
click at [74, 126] on div "Tere! Tellisin teilt jalanõud ja suurus ei sobinud kas neid jalanousid saab val…" at bounding box center [77, 129] width 68 height 11
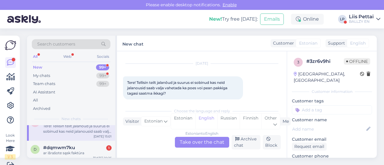
scroll to position [9, 0]
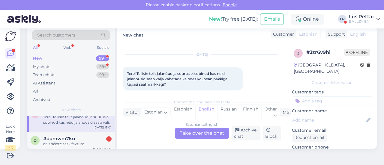
click at [200, 131] on div "Estonian to English Take over the chat" at bounding box center [202, 133] width 54 height 11
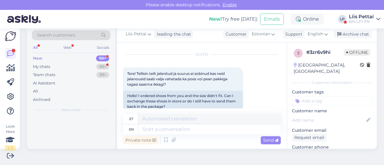
scroll to position [0, 0]
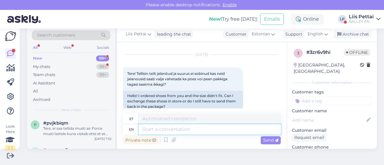
click at [200, 131] on textarea at bounding box center [210, 129] width 142 height 10
type textarea "kui"
type textarea "kui poes nä"
type textarea "kui poes"
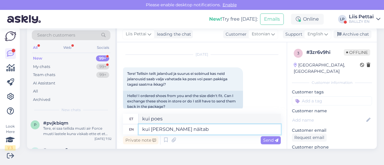
type textarea "kui [PERSON_NAME] näitab m"
type textarea "kui [PERSON_NAME] näitab"
type textarea "kui [PERSON_NAME] näitab mingit so"
type textarea "kui [PERSON_NAME] näitab midagi"
type textarea "kui [PERSON_NAME] näitab mingit soovitud"
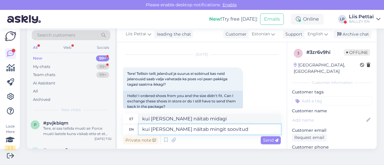
type textarea "kui [PERSON_NAME] näitab kindlasti"
type textarea "kui [PERSON_NAME] näitab mingit soovitud jalatsid"
type textarea "kui [PERSON_NAME] näitab kindlasti jalatsid"
type textarea "kui [PERSON_NAME] näitab mingit soovitud jalatsid ( t"
type textarea "kui [PERSON_NAME] näitab kindlasti jalatsid ("
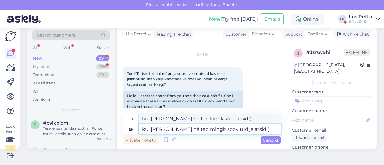
type textarea "kui [PERSON_NAME] näitab mingit soovitud jalatsid ( toodete"
type textarea "kui [PERSON_NAME] näitab esimest jalatsid (toodete"
type textarea "kui [PERSON_NAME] näitab mingit soovitud jalatsid ( toodete all"
type textarea "kui [PERSON_NAME] näitab esimest jalatsid (toodete all"
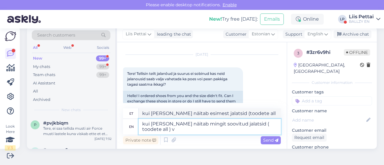
type textarea "kui [PERSON_NAME] näitab mingit soovitud jalatsid ( toodete all ) võ"
type textarea "kui [PERSON_NAME] näitab esimest jalatsid ( toodete kõik )"
type textarea "kui [PERSON_NAME] näitab mingit soovitud jalatsid ( toodete all ) võite ka"
type textarea "kui [PERSON_NAME] näitab kindlasti jalatsid (tooted kõik ) võida"
type textarea "kui [PERSON_NAME] näitab mingit soovitud jalatsid ( toodete all ) võite ka al"
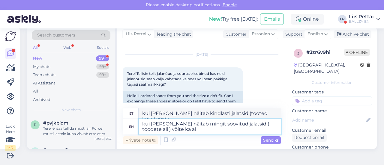
type textarea "kui [PERSON_NAME] näitab kindlasti jalatsid (kõik tooted ) võid ka"
type textarea "kui [PERSON_NAME] näitab mingit soovitud jalatsid ( toodete all ) võite ka [PER…"
type textarea "kui [PERSON_NAME] näitab kindlasti jalatsid (kõik tooted ) võid ka [PERSON_NAME]"
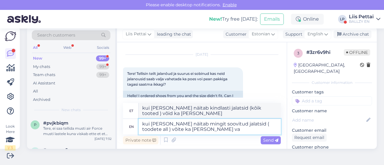
type textarea "kui [PERSON_NAME] näitab mingit soovitud jalatsid ( toodete all ) võite ka [PER…"
type textarea "kui [PERSON_NAME] näitab kindlasti jalatsid (kõik tooted ) võid ka [PERSON_NAME]"
type textarea "kui [PERSON_NAME] näitab mingit soovitud jalatsid ( toodete all ) võite ka [PER…"
type textarea "kui [PERSON_NAME] näitab olulist jalatsid (kõik ) võid ka [PERSON_NAME] vahetada"
type textarea "kui [PERSON_NAME] näitab mingit soovitud jalatsid ( toodete all ) võite ka [PER…"
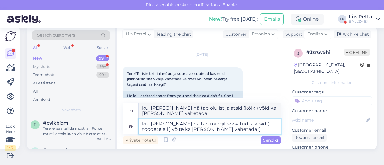
type textarea "kui [PERSON_NAME] näitab konkreetseid tooteid jalatsid ( kõik ) võid ka [PERSON…"
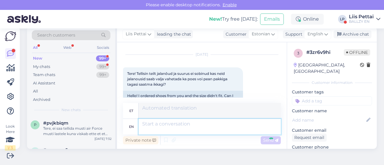
scroll to position [82, 0]
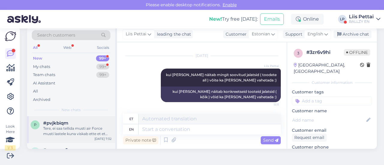
click at [53, 129] on div "Tere, ei saa tellida musti air Force musti lastele kuna viskab ette et et not f…" at bounding box center [77, 131] width 68 height 11
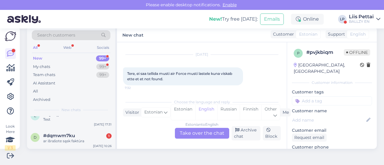
scroll to position [48, 0]
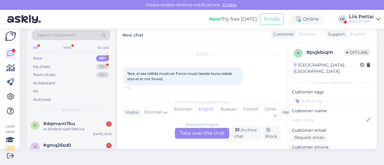
click at [53, 129] on div "ar išrašote sąsk faktūra" at bounding box center [77, 129] width 68 height 5
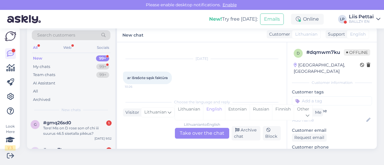
scroll to position [72, 0]
click at [50, 64] on div "My chats" at bounding box center [41, 67] width 17 height 6
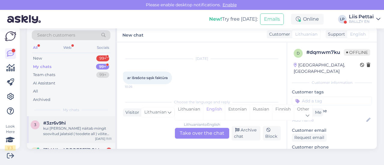
click at [55, 131] on div "kui [PERSON_NAME] näitab mingit soovitud jalatsid ( toodete all ) võite ka [PER…" at bounding box center [77, 131] width 68 height 11
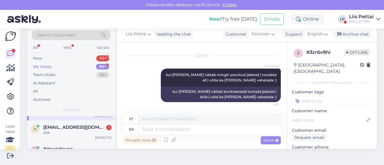
scroll to position [24, 0]
click at [55, 131] on div "oke" at bounding box center [77, 131] width 68 height 5
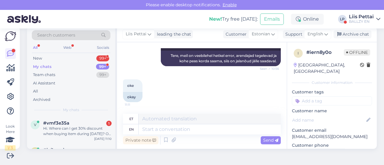
scroll to position [72, 0]
click at [55, 131] on div "Hi. Where can I get 30% discount when buying item during [DATE]? Or do I need c…" at bounding box center [77, 129] width 68 height 11
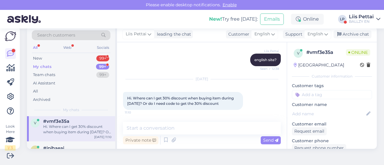
scroll to position [57, 0]
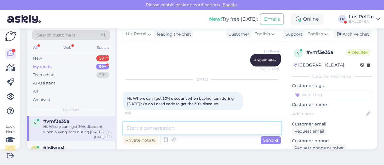
click at [212, 127] on textarea at bounding box center [202, 128] width 158 height 13
type textarea "all the items are already with discount"
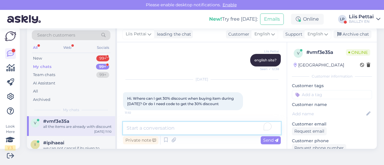
scroll to position [83, 0]
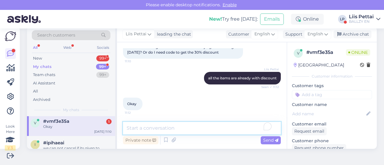
click at [151, 129] on textarea "To enrich screen reader interactions, please activate Accessibility in Grammarl…" at bounding box center [202, 128] width 158 height 13
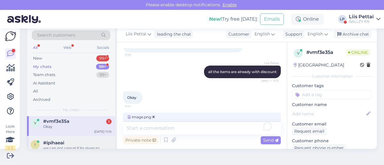
click at [76, 147] on div "we can not cancel if its given to courier" at bounding box center [77, 151] width 68 height 11
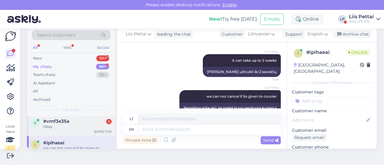
click at [73, 129] on div "Okay" at bounding box center [77, 126] width 68 height 5
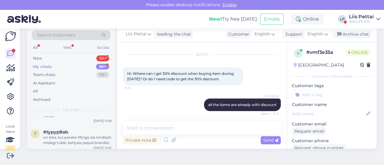
scroll to position [132, 0]
click at [61, 55] on div "New 99+" at bounding box center [71, 58] width 79 height 8
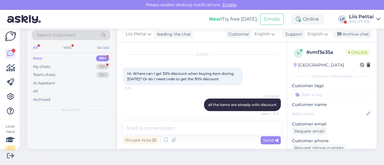
scroll to position [0, 0]
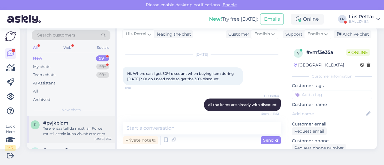
click at [60, 133] on div "Tere, ei saa tellida musti air Force musti lastele kuna viskab ette et et not f…" at bounding box center [77, 131] width 68 height 11
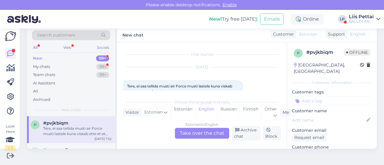
scroll to position [13, 0]
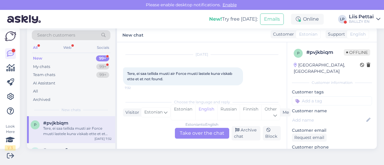
drag, startPoint x: 358, startPoint y: 17, endPoint x: 359, endPoint y: 20, distance: 3.4
click at [358, 17] on div "Liis Pettai" at bounding box center [361, 16] width 25 height 5
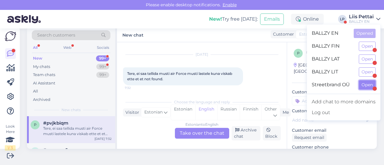
click at [361, 87] on button "Open" at bounding box center [367, 84] width 17 height 9
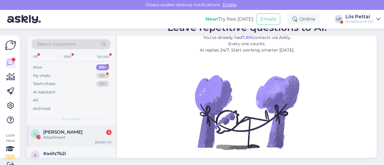
click at [58, 135] on div "Attachment" at bounding box center [77, 137] width 68 height 5
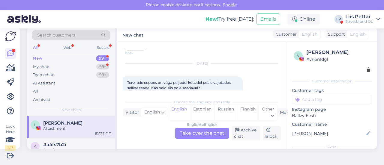
scroll to position [53, 0]
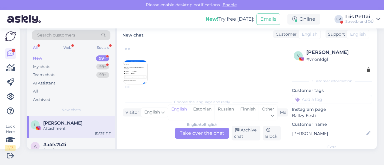
click at [194, 136] on div "English to English Take over the chat" at bounding box center [202, 133] width 54 height 11
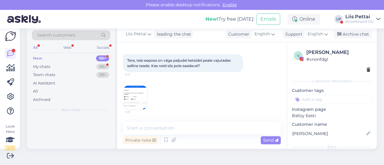
scroll to position [76, 0]
click at [182, 132] on textarea at bounding box center [202, 128] width 158 height 13
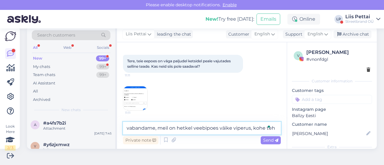
scroll to position [83, 0]
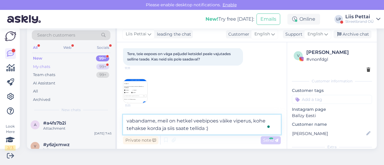
type textarea "vabandame, meil on hetkel veebipoes väike viperus, kohe tehakse korda ja siis s…"
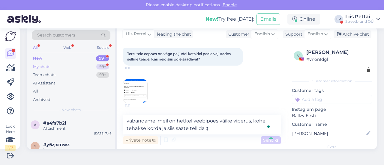
click at [67, 66] on div "My chats 99+" at bounding box center [71, 67] width 79 height 8
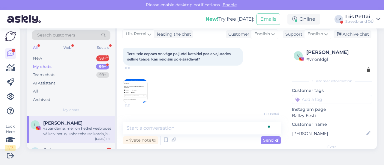
scroll to position [107, 0]
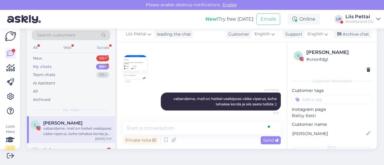
click at [57, 125] on div "[PERSON_NAME]" at bounding box center [77, 123] width 68 height 5
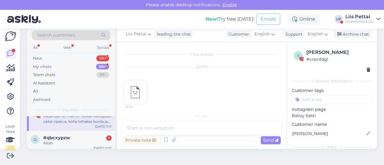
scroll to position [24, 0]
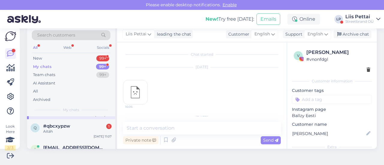
click at [57, 124] on span "#qbcxypzw" at bounding box center [56, 126] width 27 height 5
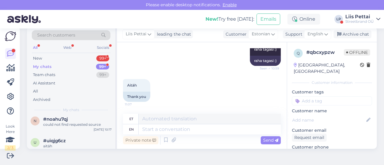
scroll to position [240, 0]
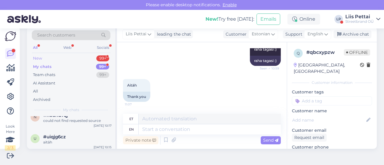
click at [60, 57] on div "New 99+" at bounding box center [71, 58] width 79 height 8
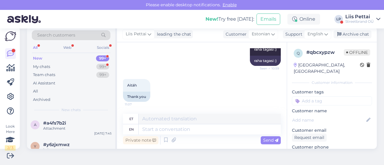
click at [360, 17] on div "Liis Pettai" at bounding box center [359, 16] width 28 height 5
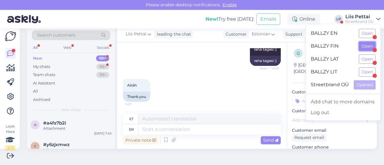
click at [364, 46] on button "Open" at bounding box center [367, 46] width 17 height 9
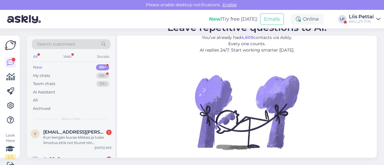
click at [61, 136] on div "Kun kengän kuvaa klikkaa ja tulee ilmoitus että not found niin tarkoittaako se …" at bounding box center [77, 140] width 68 height 11
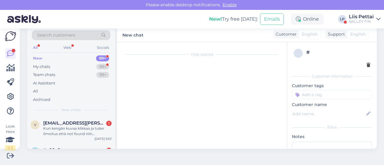
scroll to position [13, 0]
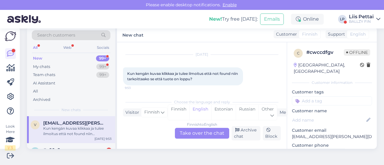
click at [204, 130] on div "Finnish to English Take over the chat" at bounding box center [202, 133] width 54 height 11
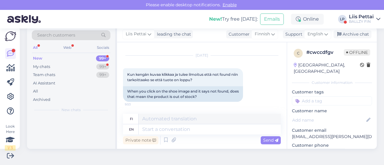
scroll to position [11, 0]
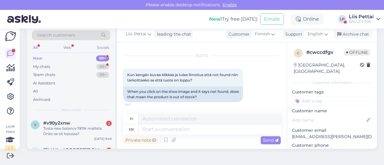
click at [203, 140] on div "Private note Send" at bounding box center [202, 140] width 158 height 11
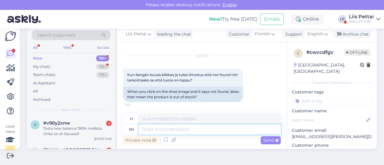
click at [205, 131] on textarea at bounding box center [210, 129] width 142 height 10
type textarea "Hello, w"
type textarea "Hei,"
type textarea "Hello, we ha"
type textarea "Hei, me"
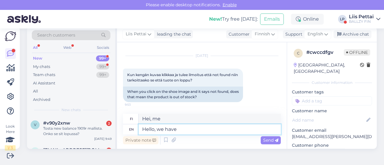
type textarea "Hello, we have a"
type textarea "Hei, meillä on"
type textarea "Hello, we have a little e"
type textarea "Hei, meillä on [PERSON_NAME]"
type textarea "Hello, we have a little error o"
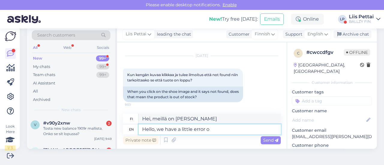
type textarea "Hei, meillä on pieni virhe"
type textarea "Hello, we have a little error on webstore, it w"
type textarea "Hei, verkkokaupassamme on pieni virhe."
type textarea "Hello, we have a little error on webstore, it wi"
type textarea "Hei, verkkokaupassamme on pieni virhe,"
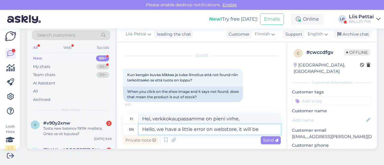
type textarea "Hello, we have a little error on webstore, it will be"
type textarea "Hei, verkkokaupassamme on pieni virhe."
type textarea "Hello, we have a little error on webstore, it will be hand"
type textarea "Hei, verkkokaupassamme on pieni virhe, se korjataan myöhemmin."
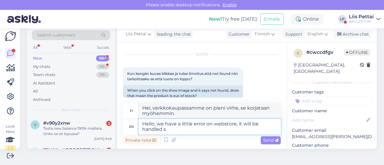
type textarea "Hello, we have a little error on webstore, it will be handled so"
type textarea "Hei, verkkokaupassamme on pieni virhe, se korjataan."
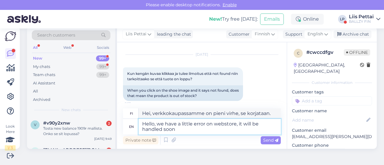
type textarea "Hello, we have a little error on webstore, it will be handled soon a"
type textarea "Hei, verkkokaupassamme on pieni virhe, se korjataan pian."
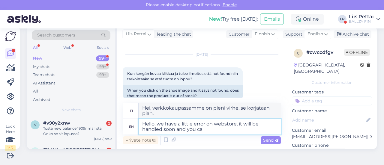
type textarea "Hello, we have a little error on webstore, it will be handled soon and you can"
type textarea "Hei, verkkokaupassamme on pieni virhe. Korjataan se pian."
type textarea "Hello, we have a little error on webstore, it will be handled soon and you can …"
type textarea "Hei, verkkokaupassamme on pieni virhe. Se korjataan pian ja voit"
type textarea "Hello, we have a little error on webstore, it will be handled soon and you can …"
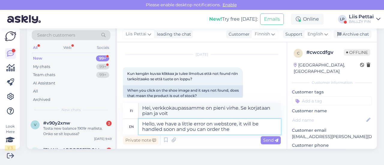
type textarea "Hei, verkkokaupassamme on pieni virhe. Se korjataan pian ja voit tilata."
type textarea "Hello, we have a little error on webstore, it will be handled soon and you can …"
type textarea "Hei, verkkokaupassamme on pieni virhe. Se korjataan pian ja voit tilata sen jäl…"
type textarea "Hello, we have a little error on webstore, it will be handled soon and you can …"
type textarea "Hei, verkkokaupassamme on pieni virhe, se korjataan pian ja voitte tilata sen j…"
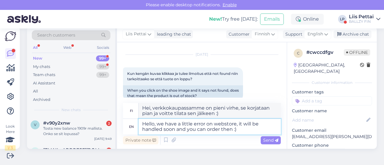
drag, startPoint x: 245, startPoint y: 131, endPoint x: 121, endPoint y: 121, distance: 124.0
click at [121, 121] on div "Chat started [DATE] Kun kengän kuvaa klikkaa ja tulee ilmoitus että not found n…" at bounding box center [202, 95] width 170 height 107
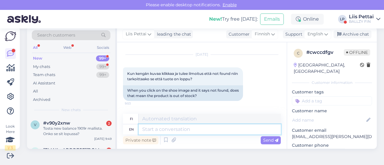
scroll to position [58, 0]
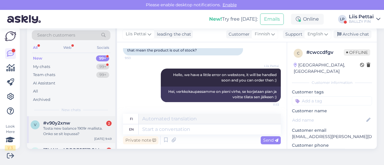
click at [58, 128] on div "Tosta new balance 1909r mallista. Onko se sit lopussa?" at bounding box center [77, 131] width 68 height 11
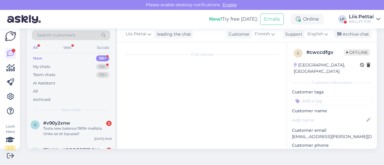
scroll to position [40, 0]
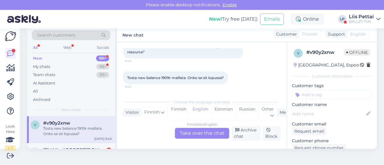
click at [187, 132] on div "Finnish to English Take over the chat" at bounding box center [202, 133] width 54 height 11
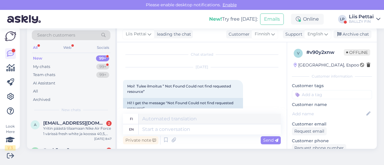
scroll to position [47, 0]
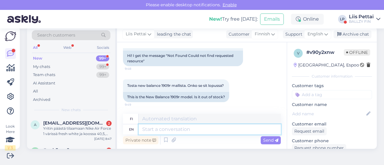
click at [237, 133] on textarea at bounding box center [210, 129] width 142 height 10
paste textarea "Hello, we have a little error on webstore, it will be handled soon and you can …"
type textarea "Hello, we have a little error on webstore, it will be handled soon and you can …"
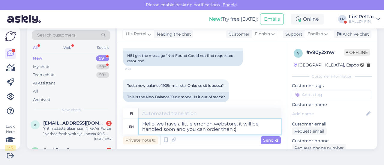
type textarea "Hei, verkkokaupassamme on pieni virhe, se korjataan pian ja voitte tilata sen j…"
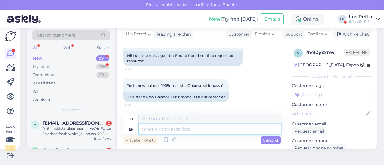
scroll to position [94, 0]
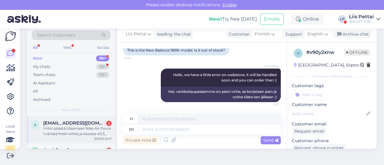
click at [87, 126] on div "Yritin päästä tilaamaan Nike Air Force 1 värissä fresh white ja koossa 40,5, mu…" at bounding box center [77, 131] width 68 height 11
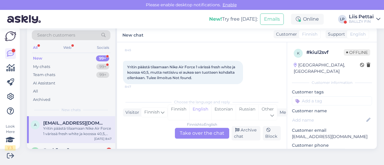
click at [203, 132] on div "Finnish to English Take over the chat" at bounding box center [202, 133] width 54 height 11
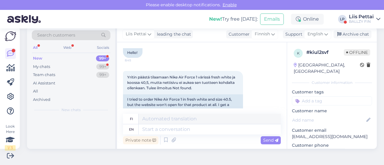
scroll to position [55, 0]
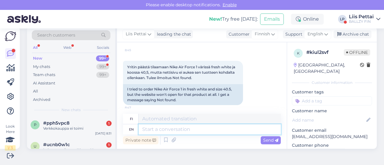
click at [210, 129] on textarea at bounding box center [210, 129] width 142 height 10
paste textarea "Hello, we have a little error on webstore, it will be handled soon and you can …"
type textarea "Hello, we have a little error on webstore, it will be handled soon and you can …"
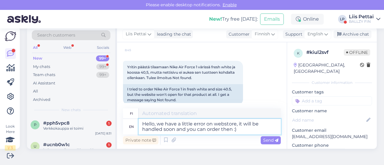
type textarea "Hei, verkkokaupassamme on pieni virhe, se korjataan pian ja voitte tilata sen j…"
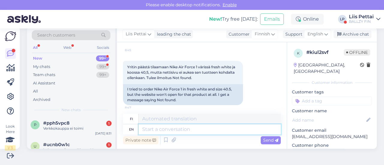
scroll to position [105, 0]
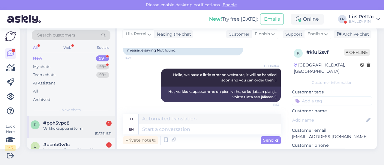
click at [79, 125] on div "#pph5vpc8 1" at bounding box center [77, 123] width 68 height 5
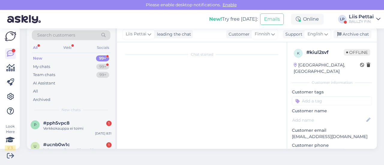
scroll to position [8, 0]
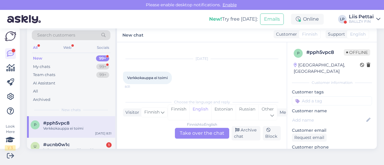
click at [188, 132] on div "Finnish to English Take over the chat" at bounding box center [202, 133] width 54 height 11
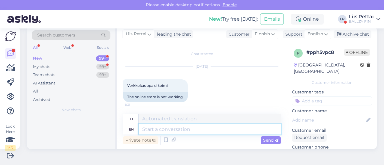
click at [173, 132] on textarea at bounding box center [210, 129] width 142 height 10
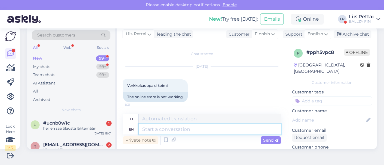
paste textarea "Hello, we have a little error on webstore, it will be handled soon and you can …"
type textarea "Hello, we have a little error on webstore, it will be handled soon and you can …"
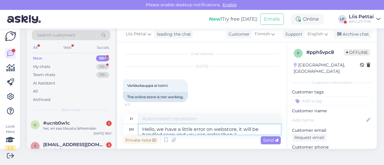
scroll to position [6, 0]
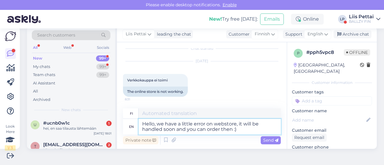
type textarea "Hei, verkkokaupassamme on pieni virhe, se korjataan pian ja voitte tilata sen j…"
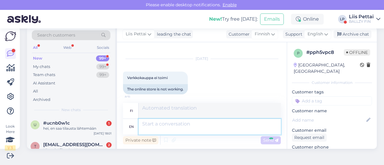
scroll to position [47, 0]
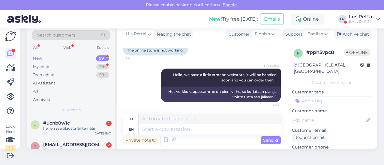
click at [360, 18] on div "Liis Pettai" at bounding box center [361, 16] width 25 height 5
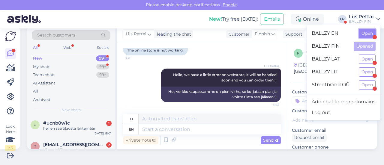
click at [365, 33] on button "Open" at bounding box center [367, 33] width 17 height 9
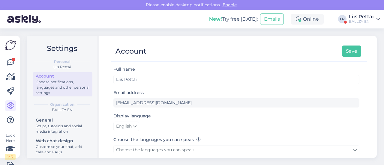
click at [4, 59] on div "Look Here 1 / 3 Get more Your checklist to get more value from Askly. Close Con…" at bounding box center [10, 97] width 20 height 122
click at [10, 61] on icon at bounding box center [10, 62] width 7 height 7
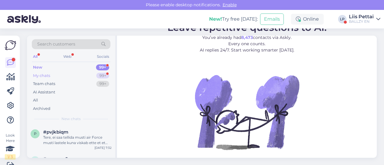
click at [53, 76] on div "My chats 99+" at bounding box center [71, 76] width 79 height 8
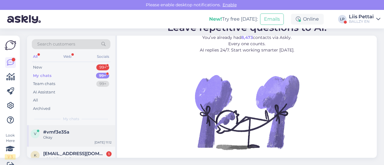
click at [54, 132] on span "#vmf3e35a" at bounding box center [56, 132] width 26 height 5
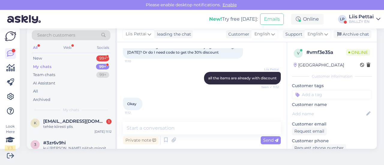
scroll to position [24, 0]
click at [54, 132] on div "k karljuhanfreienthal1@gmail.com 1 tehke kiiresti plis Sep 8 11:12" at bounding box center [71, 125] width 88 height 22
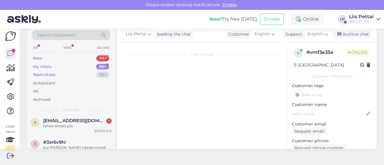
scroll to position [130, 0]
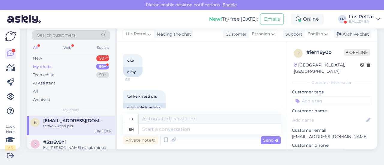
click at [54, 132] on div "k karljuhanfreienthal1@gmail.com tehke kiiresti plis Sep 8 11:12" at bounding box center [71, 125] width 88 height 22
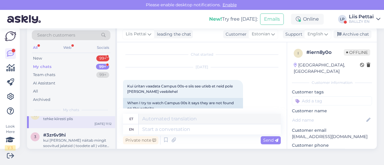
scroll to position [24, 0]
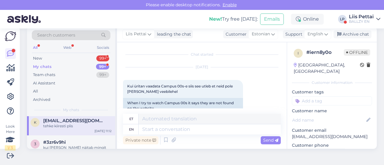
click at [54, 132] on div "k karljuhanfreienthal1@gmail.com tehke kiiresti plis Sep 8 11:12" at bounding box center [71, 125] width 88 height 22
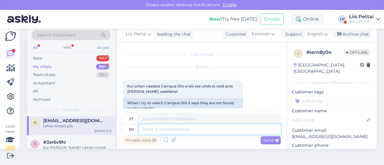
click at [199, 129] on textarea at bounding box center [210, 129] width 142 height 10
type textarea "kohe l"
type textarea "kohe"
type textarea "kohe lubati, et"
type textarea "kohe lubati,"
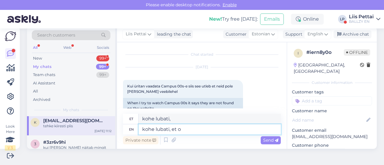
type textarea "kohe lubati, et on"
type textarea "kohe lubati jt"
type textarea "kohe lubati, et on k"
type textarea "kohe lubati jne"
type textarea "kohe lubat"
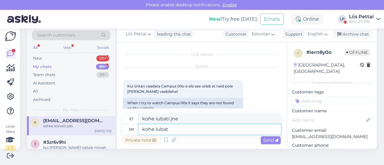
type textarea "kohe lubati jt"
type textarea "kohe lu"
type textarea "kohe lubati jne"
type textarea "k"
type textarea "kohe"
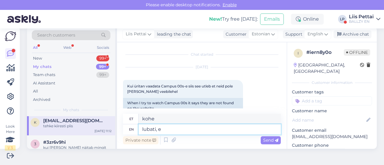
type textarea "lubati, et"
type textarea "lubati"
type textarea "lubati, et ki"
type textarea "lubati jt"
type textarea "lubati, et kohe on"
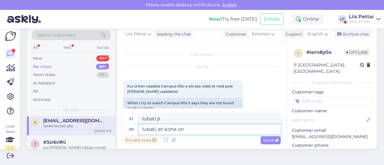
type textarea "lubati ja kohe"
type textarea "lubati, et kohe on k"
type textarea "lubati ja kohe edasi"
type textarea "lubati, et kohe on korras :"
type textarea "lubati ja kohe on korra"
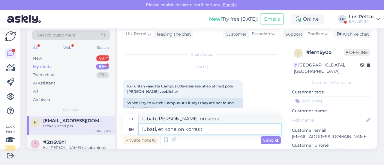
type textarea "lubati, et kohe on korras :)"
type textarea "lubati ja kohe on korra :)"
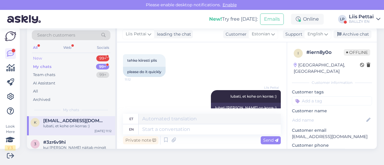
click at [77, 60] on div "New 99+" at bounding box center [71, 58] width 79 height 8
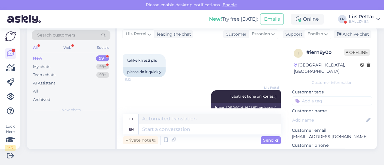
scroll to position [0, 0]
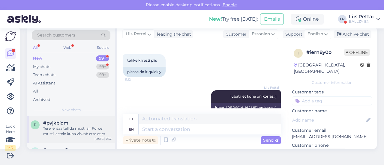
click at [61, 139] on div "p #pvjkbiqm Tere, ei saa tellida musti air Force musti lastele kuna viskab ette…" at bounding box center [71, 129] width 88 height 27
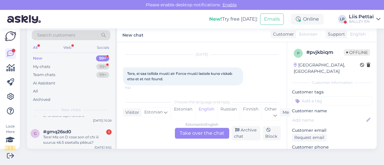
scroll to position [60, 0]
click at [360, 13] on div "New! Try free today: Emails Online LP Liis Pettai BALLZY EN" at bounding box center [192, 19] width 384 height 19
drag, startPoint x: 360, startPoint y: 13, endPoint x: 362, endPoint y: 21, distance: 8.6
click at [360, 13] on div "New! Try free today: Emails Online LP Liis Pettai BALLZY EN" at bounding box center [192, 19] width 384 height 19
click at [363, 23] on div "BALLZY EN" at bounding box center [361, 21] width 25 height 5
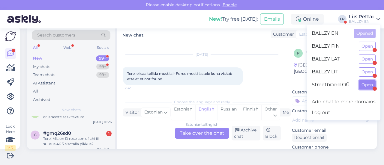
click at [369, 81] on button "Open" at bounding box center [367, 84] width 17 height 9
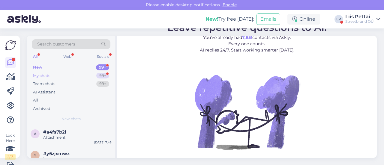
click at [54, 76] on div "My chats 99+" at bounding box center [71, 76] width 79 height 8
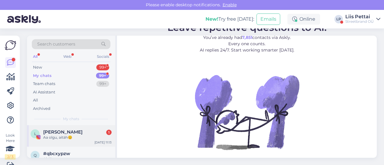
click at [46, 131] on span "[PERSON_NAME]" at bounding box center [62, 132] width 39 height 5
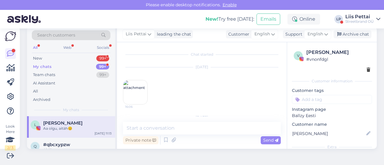
scroll to position [133, 0]
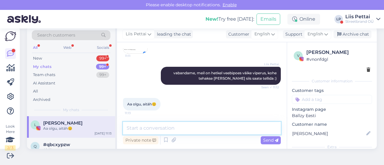
click at [189, 133] on textarea at bounding box center [202, 128] width 158 height 13
type textarea "k"
click at [89, 125] on div "[PERSON_NAME]" at bounding box center [77, 123] width 68 height 5
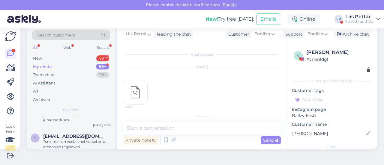
scroll to position [204, 0]
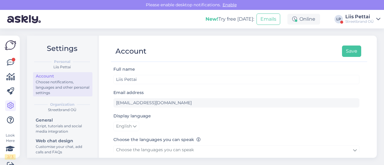
click at [5, 62] on div "Look Here 2 / 3" at bounding box center [10, 96] width 11 height 113
click at [9, 62] on icon at bounding box center [10, 62] width 7 height 7
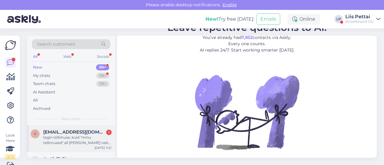
click at [60, 138] on div "tegin tellimuse, kuid "minu tellimused" all seda ei näita. Milles võib olla asi…" at bounding box center [77, 140] width 68 height 11
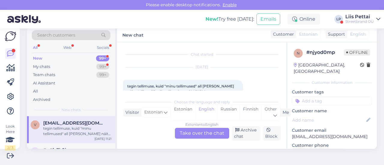
scroll to position [13, 0]
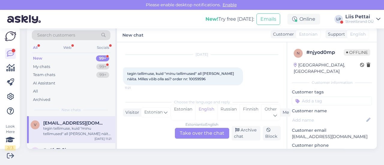
click at [202, 134] on div "Estonian to English Take over the chat" at bounding box center [202, 133] width 54 height 11
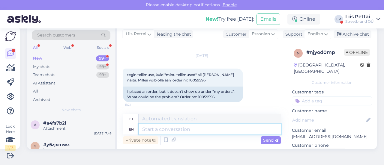
click at [191, 130] on textarea at bounding box center [210, 129] width 142 height 10
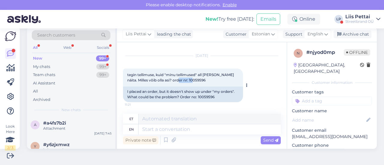
drag, startPoint x: 180, startPoint y: 80, endPoint x: 202, endPoint y: 81, distance: 21.6
click at [202, 81] on div "tegin tellimuse, kuid "minu tellimused" all seda ei näita. Milles võib olla asi…" at bounding box center [183, 78] width 120 height 18
copy span "10059596"
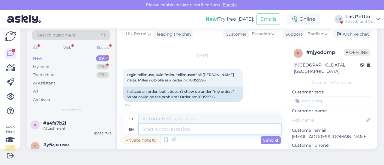
click at [182, 132] on textarea at bounding box center [210, 129] width 142 height 10
type textarea "Kindel, et"
type textarea "Kindel"
type textarea "Kindel, et ol"
type textarea "Kindel jt"
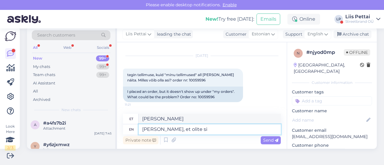
type textarea "Kindel, et olite sis"
type textarea "Kindel ja teised"
type textarea "Kindel, et olite sisseloginud?"
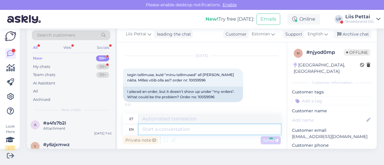
scroll to position [47, 0]
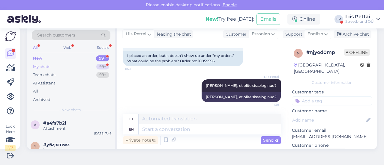
click at [68, 64] on div "My chats 99+" at bounding box center [71, 67] width 79 height 8
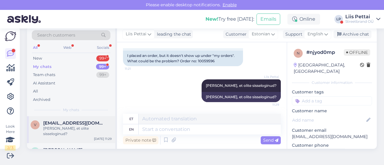
click at [60, 127] on div "Kindel, et olite sisseloginud?" at bounding box center [77, 131] width 68 height 11
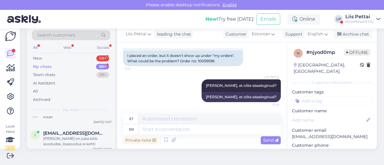
scroll to position [72, 0]
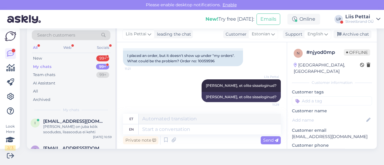
click at [360, 15] on div "Liis Pettai" at bounding box center [359, 16] width 28 height 5
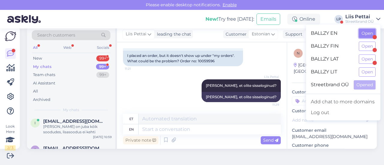
click at [363, 30] on button "Open" at bounding box center [367, 33] width 17 height 9
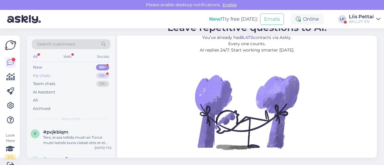
click at [61, 75] on div "My chats 99+" at bounding box center [71, 76] width 79 height 8
click at [59, 136] on div "Dar net negautas patvirtinimas, kad perduota kurjeriui Užsakymo Nr. 70059156" at bounding box center [77, 140] width 68 height 11
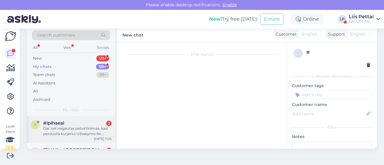
scroll to position [611, 0]
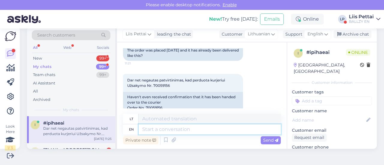
click at [208, 130] on textarea at bounding box center [210, 129] width 142 height 10
click at [222, 131] on textarea at bounding box center [210, 129] width 142 height 10
type textarea "it n"
type textarea "tai"
type textarea "i"
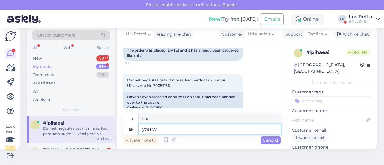
type textarea "you wi"
type textarea "tu"
type textarea "you wil"
type textarea "tu norėsi"
type textarea "you wil get t"
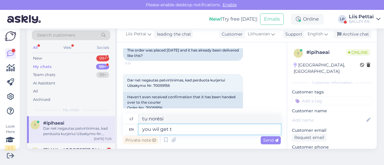
type textarea "tu gausi"
type textarea "you wil get tracking o"
type textarea "gausite sekimą"
type textarea "you wil get tracking once c"
type textarea "vieną kartą gausite sekimą"
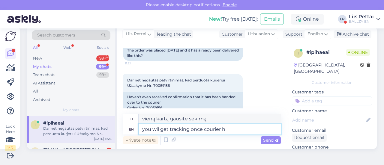
type textarea "you wil get tracking once courier ha"
type textarea "Gausite sekimą, kai pristatysime kurjerį"
type textarea "you wil get tracking once courier has"
type textarea "Kai kurjeris atvyks, gausite sekimo nuorodą."
type textarea "you wil get tracking once courier has registered it"
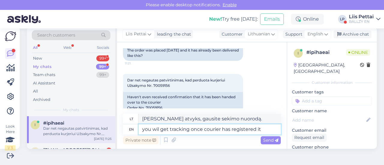
type textarea "Kai kurjeris užsiregistruos, gausite sekimo funkciją"
type textarea "you wil get tracking once courier has registered it in"
type textarea "Kai kurjeris jį užregistruos, gausite sekimo funkciją."
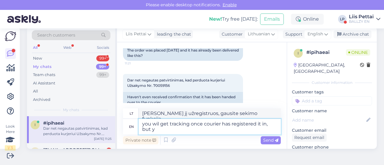
type textarea "you wil get tracking once courier has registered it in, but ye"
type textarea "Sekimą gausite, kai kurjeris jį užregistruos, bet"
type textarea "you wil get tracking once courier has registered it in, but yes, be"
type textarea "Gausite sekimą, kai kurjeris jį užregistruos, bet taip,"
type textarea "you wil get tracking once courier has registered it in, but yes, because of"
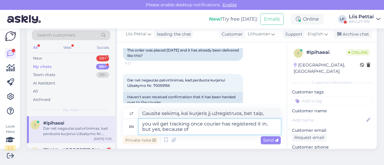
type textarea "Gausite sekimą, kai kurjeris jį užregistruos, bet taip, nes"
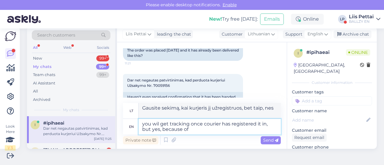
type textarea "you wil get tracking once courier has registered it in, but yes, because of s"
type textarea "gausite sekimą, kai kurjeris jį užregistruos, bet taip, dėl..."
type textarea "you wil get tracking once courier has registered it in, but yes, because of sal…"
type textarea "Gausite sekimą, kai kurjeris jį užregistruos, bet taip, dėl išpardavimų"
type textarea "you wil get tracking once courier has registered it in, but yes, because of sal…"
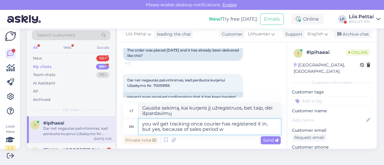
type textarea "Gausite sekimą, kai kurjeris jį užregistruos, bet taip, dėl išpardavimo laikota…"
type textarea "you wil get tracking once courier has registered it in, but yes, because of sal…"
type textarea "Gausite sekimą, kai kurjeris jį užregistruos, bet taip, dėl išpardavimo laikota…"
type textarea "you wil get tracking once courier has registered it in, but yes, because of sal…"
type textarea "Gausite sekimą, kai kurjeris jį užregistruos, bet taip, dėl išpardavimo laikota…"
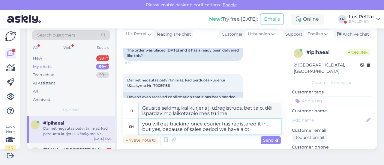
type textarea "you wil get tracking once courier has registered it in, but yes, because of sal…"
type textarea "Gausite sekimą, kai kurjeris jį užregistruos, bet taip, dėl išpardavimo laikota…"
type textarea "you wil get tracking once courier has registered it in, but yes, because of sal…"
type textarea "Gausite sekimą, kai kurjeris jį užregistruos, bet taip, dėl išpardavimo laikota…"
type textarea "you wil get tracking once courier has registered it in, but yes, because of sal…"
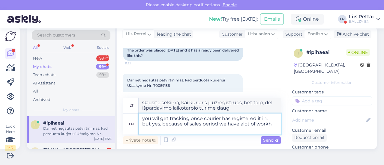
type textarea "Gausite sekimo funkciją, kai kurjeris ją užregistruos, bet taip, dėl išpardavim…"
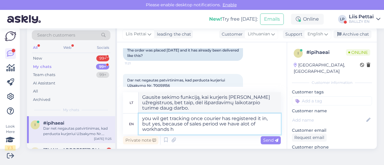
type textarea "you wil get tracking once courier has registered it in, but yes, because of sal…"
type textarea "Kai kurjeris užregistruos siuntą, gausite sekimo nuorodą, bet taip, dėl išparda…"
type textarea "you wil get tracking once courier has registered it in, but yes, because of sal…"
type textarea "Kai kurjeris užregistruos siuntą, gausite sekimo funkciją, bet taip, dėl išpard…"
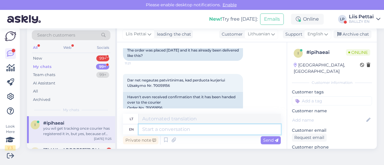
scroll to position [663, 0]
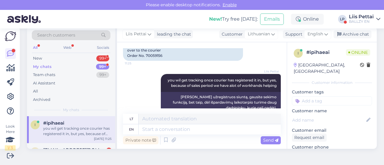
click at [96, 128] on div "you wil get tracking once courier has registered it in, but yes, because of sal…" at bounding box center [77, 131] width 68 height 11
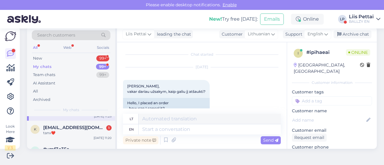
scroll to position [24, 0]
click at [96, 128] on span "[EMAIL_ADDRESS][DOMAIN_NAME]" at bounding box center [74, 126] width 62 height 5
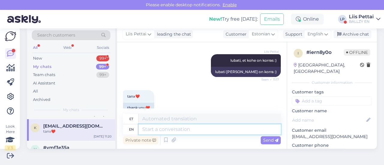
click at [241, 133] on textarea at bounding box center [210, 129] width 142 height 10
type textarea "korrraaas :"
type textarea "korrraaas"
type textarea "korrraaas :)"
type textarea "korraaas :)"
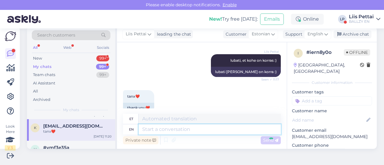
scroll to position [238, 0]
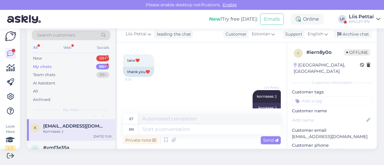
click at [77, 66] on div "My chats 99+" at bounding box center [71, 67] width 79 height 8
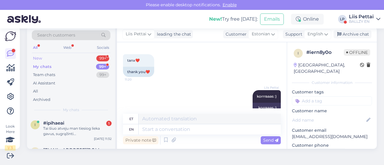
click at [73, 56] on div "New 99+" at bounding box center [71, 58] width 79 height 8
click at [71, 65] on div "My chats 99+" at bounding box center [71, 67] width 79 height 8
click at [64, 131] on div "Tai šiuo atveju man tiesiog lieka gavus, sugrąžinti..." at bounding box center [77, 131] width 68 height 11
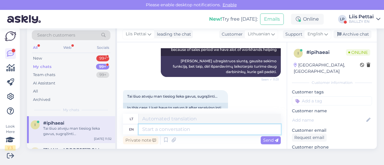
click at [169, 131] on textarea at bounding box center [210, 129] width 142 height 10
type textarea "yes"
type textarea "taip"
type textarea "yes unfortunately"
type textarea "taip, deja"
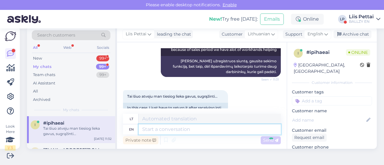
scroll to position [735, 0]
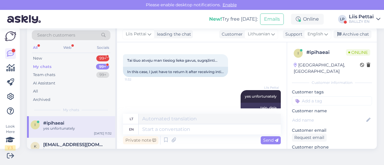
click at [85, 113] on div "Search customers All Web Socials New 99+ My chats 99+ Team chats 99+ AI Assista…" at bounding box center [71, 72] width 88 height 90
click at [82, 126] on div "yes unfortunately" at bounding box center [77, 128] width 68 height 5
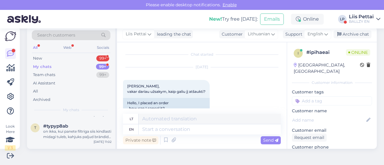
scroll to position [144, 0]
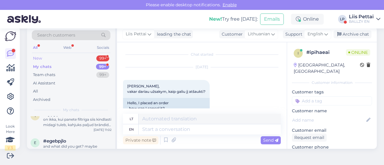
click at [51, 57] on div "New 99+" at bounding box center [71, 58] width 79 height 8
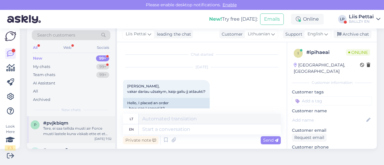
click at [73, 118] on div "p #pvjkbiqm Tere, ei saa tellida musti air Force musti lastele kuna viskab ette…" at bounding box center [71, 129] width 88 height 27
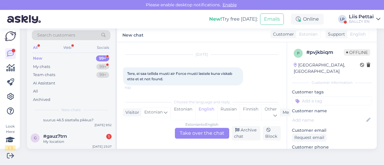
scroll to position [72, 0]
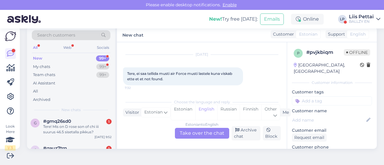
click at [358, 24] on div "New! Try free today: Emails Online LP Liis Pettai BALLZY EN" at bounding box center [192, 19] width 384 height 19
click at [360, 22] on div "BALLZY EN" at bounding box center [361, 21] width 25 height 5
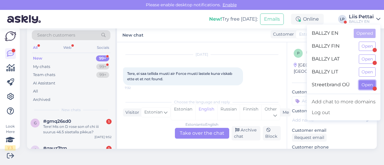
click at [369, 87] on button "Open" at bounding box center [367, 84] width 17 height 9
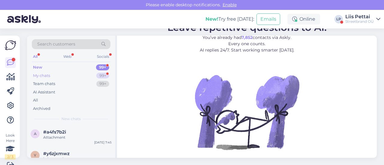
click at [73, 76] on div "My chats 99+" at bounding box center [71, 76] width 79 height 8
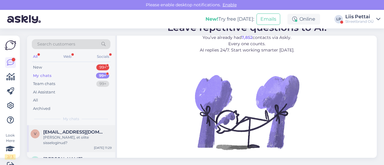
click at [55, 136] on div "Kindel, et olite sisseloginud?" at bounding box center [77, 140] width 68 height 11
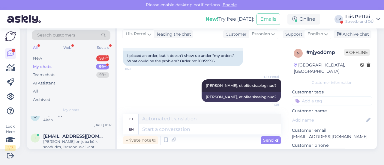
scroll to position [60, 0]
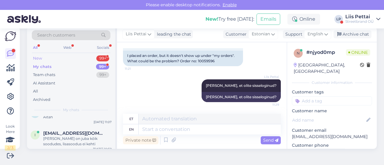
click at [80, 59] on div "New 99+" at bounding box center [71, 58] width 79 height 8
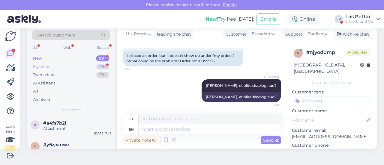
click at [76, 63] on div "My chats 99+" at bounding box center [71, 67] width 79 height 8
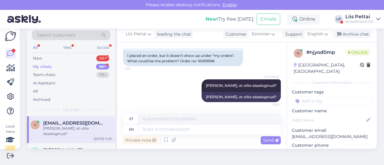
click at [70, 133] on div "v vanessavaher14@gmail.com Kindel, et olite sisseloginud? Sep 8 11:29" at bounding box center [71, 129] width 88 height 27
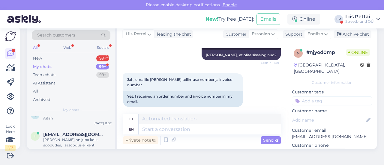
scroll to position [161, 0]
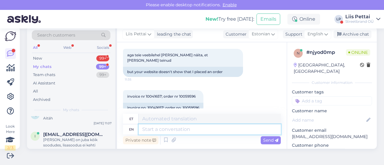
click at [231, 131] on textarea at bounding box center [210, 129] width 142 height 10
type textarea "see ei"
type textarea "vaata"
type textarea "see ei tä"
type textarea "vaata ei"
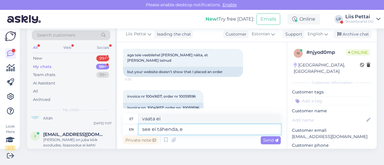
type textarea "see ei tähenda, et"
type textarea "see ei tähenda,"
type textarea "see ei tähenda, et t"
type textarea "see ei tähenda, et"
type textarea "see ei tähenda, et te o"
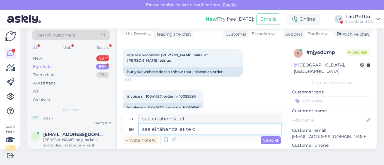
type textarea "see ei tähenda, et te"
type textarea "see ei tähenda, et te olite"
type textarea "see ei tähenda, et see olite"
type textarea "see ei tähenda, et te olite tellimust te"
type textarea "see ei tähenda, et te olite tellimust"
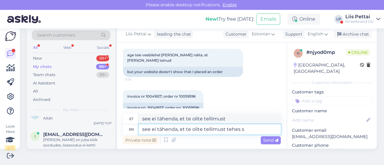
type textarea "see ei tähenda, et te olite tellimust tehes si"
type textarea "see ei tähenda, et te olite tellimust tehes"
type textarea "see ei tähenda, et te olite tellimust tehes sisselogutd,"
type textarea "see ei tähenda, et te olite tellimust tehes sisselogitud, k"
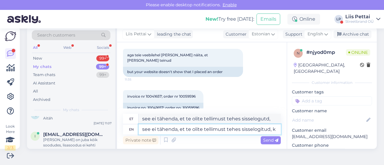
type textarea "see ei tähenda, et te olite tellimust tehes sisselogitud,"
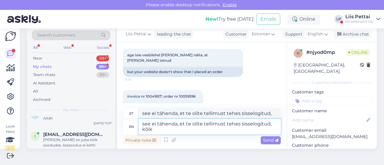
type textarea "see ei tähenda, et te olite tellimust tehes sisselogitud, kõik i"
type textarea "see ei tähenda, et te olite tellimust tehes sisselogitud, kõik"
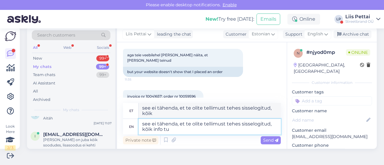
type textarea "see ei tähenda, et te olite tellimust tehes sisselogitud, kõik info tul"
type textarea "see ei tähenda, et te olite tellimust tehes sisselogitud, kõik info"
type textarea "see ei tähenda, et te olite tellimust tehes sisselogitud, kõik info tuleb em"
type textarea "see ei tähenda, et te olite tellimust tehes sisselogitud, kõik info tuleb"
type textarea "see ei tähenda, et te olite tellimust tehes sisselogitud, kõik info tuleb email…"
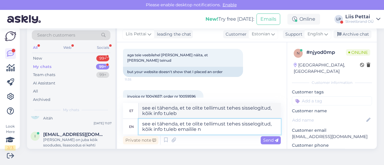
type textarea "see ei tähenda, et te olite tellimust tehes sisselogitud, kõik info tuleb email…"
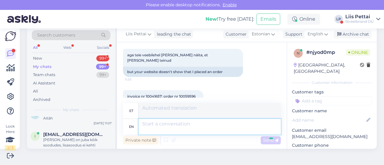
scroll to position [208, 0]
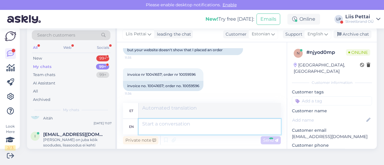
type textarea "see ei tähenda, et te olite tellimust tehes sisselogitud, kõik info tuleb email…"
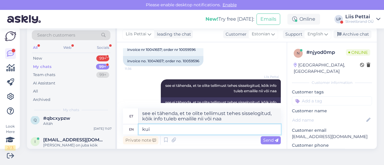
type textarea "kui t"
type textarea "kui"
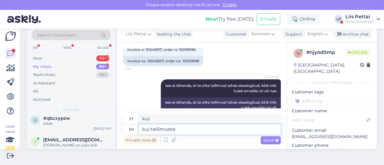
type textarea "kui tellimuste a"
type textarea "kui tellimused"
type textarea "kui tellimuste all ei"
type textarea "kui tellite kõik"
type textarea "kui tellimuste all ei n"
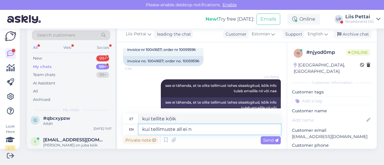
type textarea "kui tellimused kõik ei"
type textarea "kui tellimuste all ei näita, si"
type textarea "kui tellimused kõik ei näita,"
type textarea "kui tellimuste all ei näita, siis l"
type textarea "kui tellite kõik ei näita, siis"
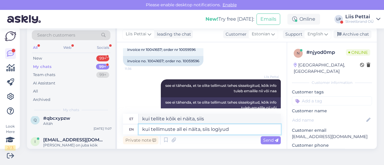
type textarea "kui tellimuste all ei näita, siis logiyud"
type textarea "kui tellite kõik ei näita, siis logiyud"
type textarea "kui tellimuste all ei näita, siis logitud ei"
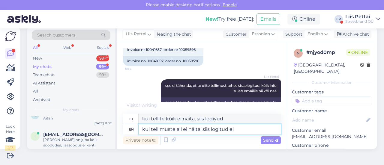
type textarea "kui tellite kõik ei näita, siis logitud"
type textarea "kui tellimuste all ei näita, siis logitud ei ol"
type textarea "kui tellite kõik ei näita, siis logitud ei"
type textarea "kui tellimuste all ei näita, siis logitud ei olnud"
type textarea "kui tellite kõik ei näita, siis logitud ei olnud"
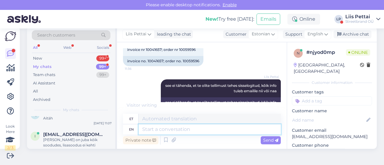
scroll to position [243, 0]
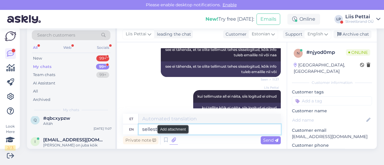
type textarea "sellest p"
type textarea "müüdavaim"
type textarea "sellest pole suu"
type textarea "kõige müüdavam poolus"
type textarea "sellest pole suurt mid"
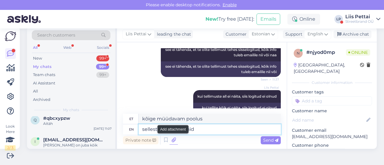
type textarea "sellest pole suur"
type textarea "sellest pole suurt midagi, s"
type textarea "kõige suurem kaal"
type textarea "sellest pole suurt midagi, sest"
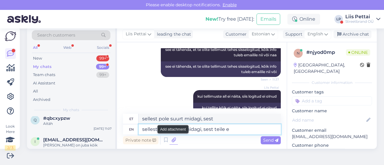
type textarea "sellest pole suurt midagi, sest teile em"
type textarea "sellest pole suurt midagi, sest teile"
type textarea "sellest pole suurt midagi, sest teile emailile tul"
type textarea "sellest pole suurt midagi, sest teile emailile"
type textarea "sellest pole suurt midagi, sest teile emailile tuleb i"
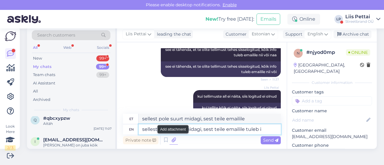
type textarea "sellest pole suurt midagi, sest teile emailile tuleb"
type textarea "sellest pole suurt midagi, sest teile emailile tuleb info i"
type textarea "sellest pole suurt midagi, sest teile emailile tuleb info"
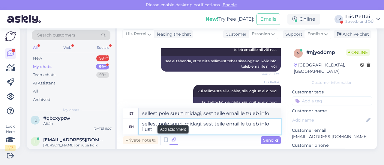
type textarea "sellest pole suurt midagi, sest teile emailile tuleb info ilusti"
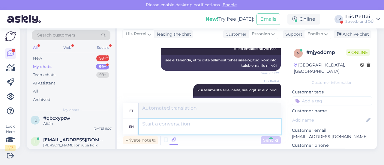
scroll to position [279, 0]
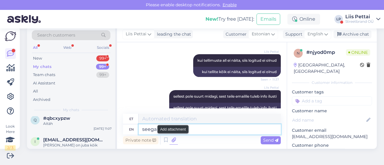
type textarea "seega va"
type textarea "seega"
type textarea "seega varsti"
type textarea "seega varsti ka t"
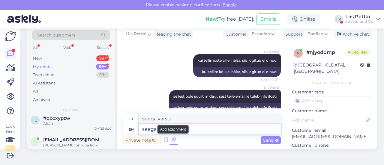
type textarea "seega varsti ka"
type textarea "seega varsti ka tracking"
type textarea "seega varsti ka jälgimine"
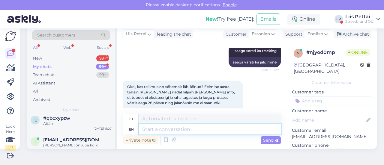
scroll to position [363, 0]
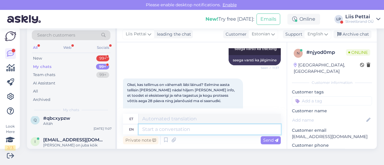
click at [243, 134] on textarea at bounding box center [210, 129] width 142 height 10
type textarea "jah, te ju"
type textarea "jah,"
type textarea "jah, te ju"
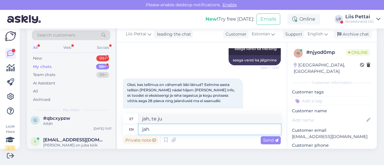
type textarea "ja"
type textarea "jah, te"
type textarea "j"
type textarea "jah,"
type textarea "te j"
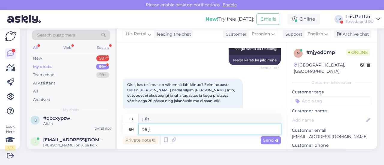
type textarea "te"
type textarea "te ju s"
type textarea "te ju"
type textarea "te ju saite em"
type textarea "te ju saite"
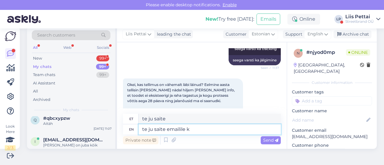
type textarea "te ju saite emailile kõ"
type textarea "te juba ütlesite e-posti teel"
type textarea "te ju saite emailile kõige k"
type textarea "te juba ütlesite e-posti teel kõigele"
type textarea "te ju saite emailile kõige kohta k"
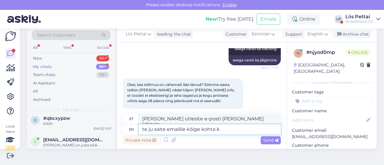
type textarea "te ju saite emailile kõige kohta"
type textarea "te ju saite emailile kõige kohta kinnituse, et"
type textarea "te ju saite emailile kõige kohta kinnituse,"
type textarea "te ju saite emailile kõige kohta kinnituse, et"
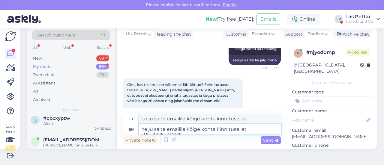
type textarea "te ju saite emailile kõige kohta kinnituse, et tellimus o"
type textarea "te ju saite emailile kõige kohta kinnituse, et tellimus"
type textarea "te ju saite emailile kõige kohta kinnituse, et tellimus on"
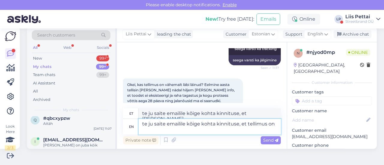
type textarea "te ju saite emailile kõige kohta kinnituse, et tellimus on"
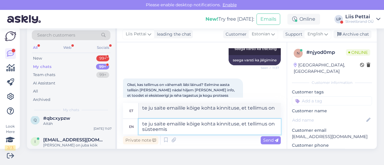
type textarea "te ju saite emailile kõige kohta kinnituse, et tellimus on süsteemis :"
type textarea "te ju saite emailile kõige kohta kinnituse, et tellimus on süsteemis"
type textarea "te ju saite emailile kõige kohta kinnituse, et tellimus on süsteemis :)"
type textarea "te ju saite emailile kõige kohta kinnituse, et tellimus süsteemis :)"
type textarea "te ju saite emailile kõige kohta kinnituse, et tellimus on süsteemis :) tellimus"
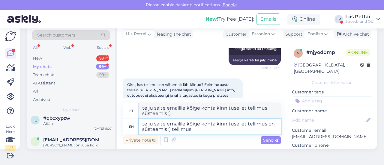
type textarea "te ju saite emailile kõige kohta kinnituse, et tellimus on süsteemis :) tellimus"
type textarea "te ju saite emailile kõige kohta kinnituse, et tellimus on süsteemis :) tellimu…"
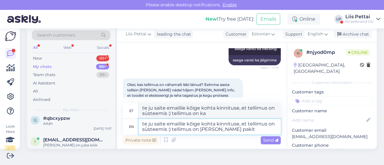
type textarea "te ju saite emailile kõige kohta kinnituse, et tellimus on süsteemis :) tellimu…"
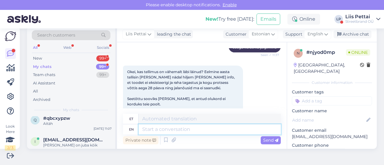
scroll to position [366, 0]
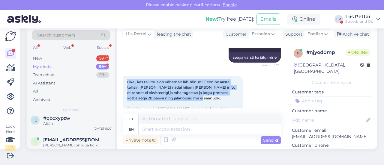
drag, startPoint x: 124, startPoint y: 69, endPoint x: 148, endPoint y: 60, distance: 25.6
click at [149, 76] on div "Okei, kas tellimus on vähemalt läbi läinud? Eelmine aasta tellisin ja mõni näda…" at bounding box center [183, 98] width 120 height 45
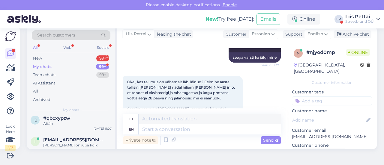
click at [146, 56] on div "Liis Pettai seega varsti ka tracking Seen ✓ 11:37 seega varsti ka jälgimine" at bounding box center [202, 51] width 158 height 36
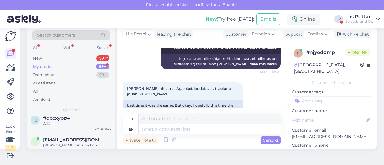
scroll to position [510, 0]
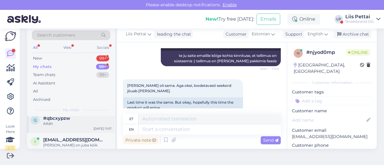
click at [92, 131] on div "q #qbcxypzw Aitäh Sep 8 11:07" at bounding box center [71, 123] width 88 height 22
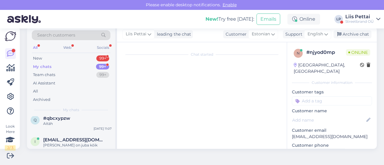
scroll to position [310, 0]
